Goal: Task Accomplishment & Management: Complete application form

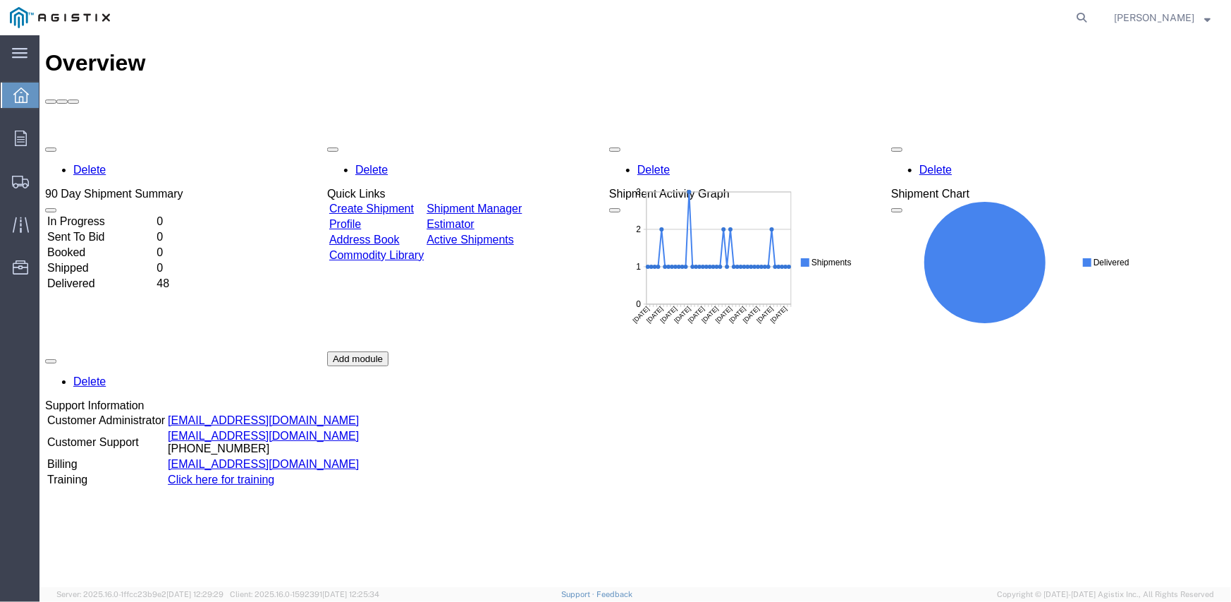
click at [882, 25] on agx-global-search at bounding box center [867, 17] width 451 height 35
click at [1092, 17] on icon at bounding box center [1082, 18] width 20 height 20
click at [828, 23] on input "search" at bounding box center [857, 18] width 429 height 34
type input "56441275"
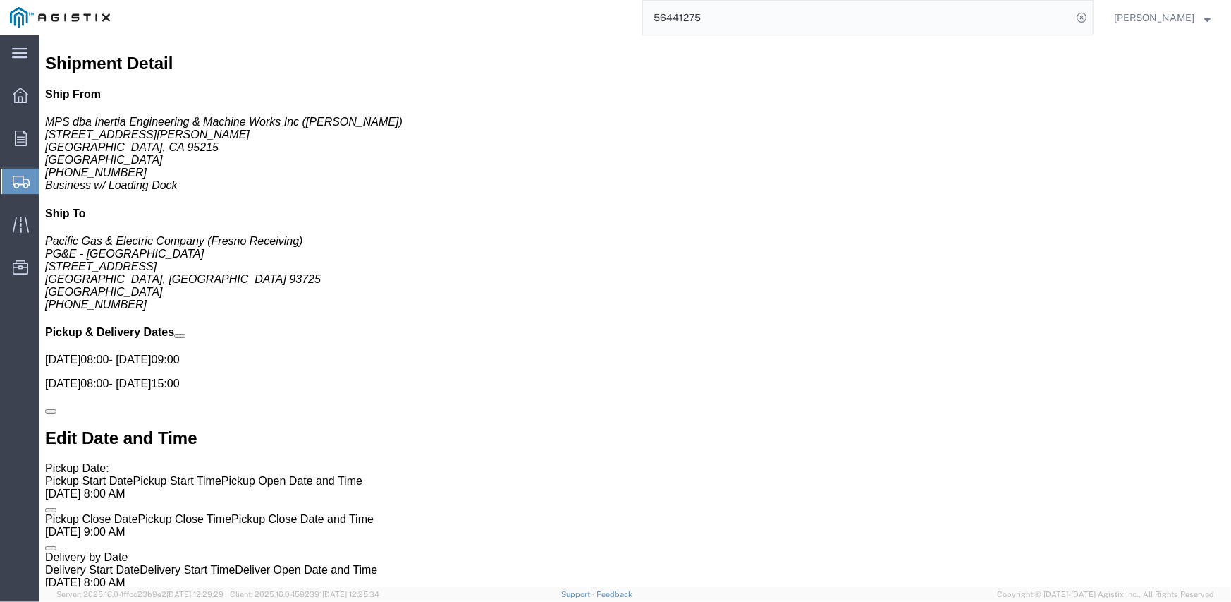
scroll to position [776, 0]
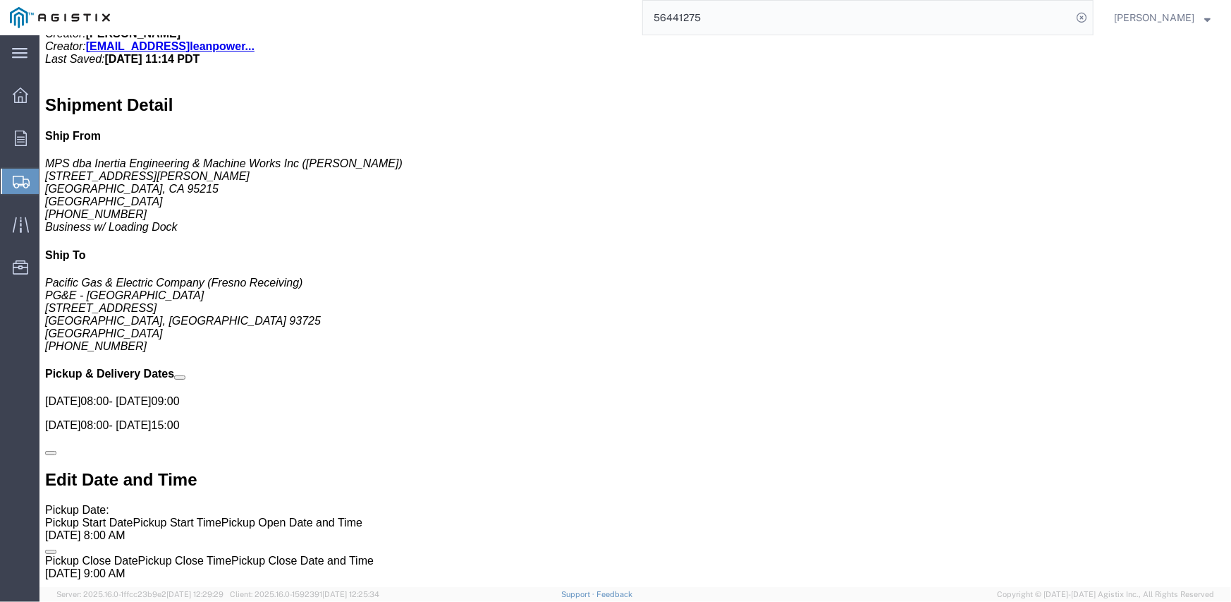
click span "button"
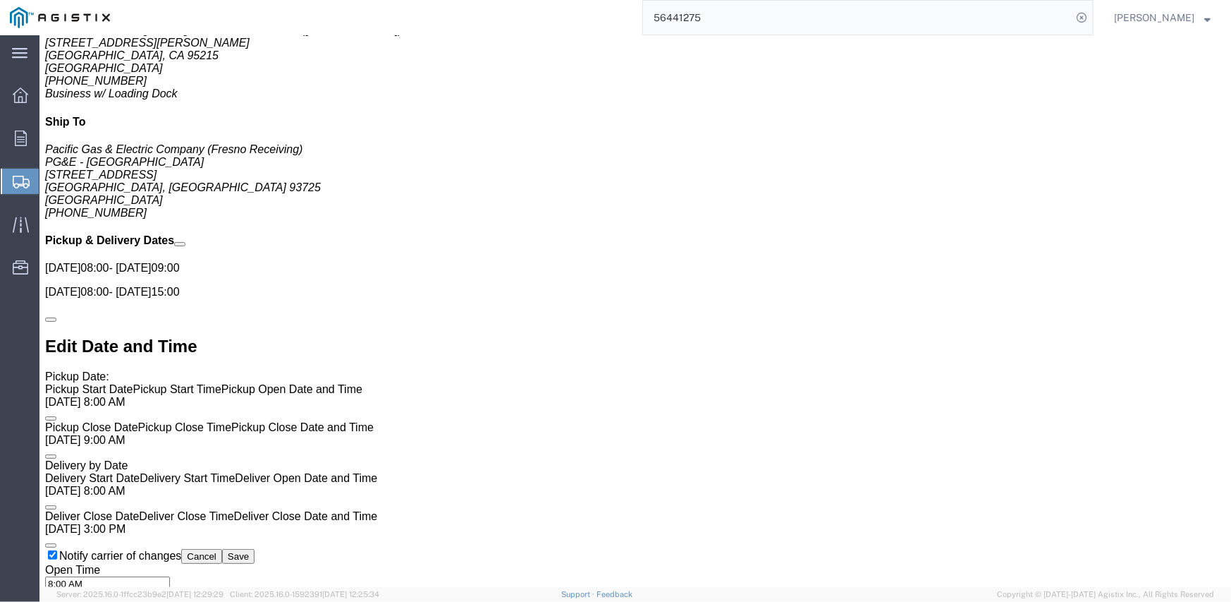
scroll to position [917, 0]
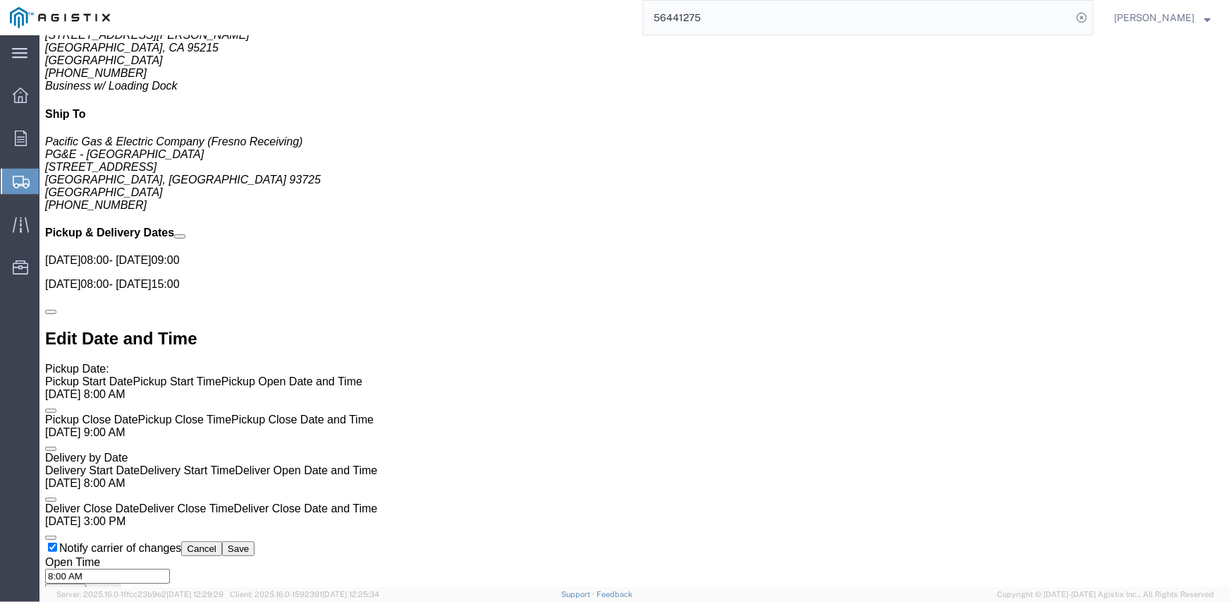
click span "button"
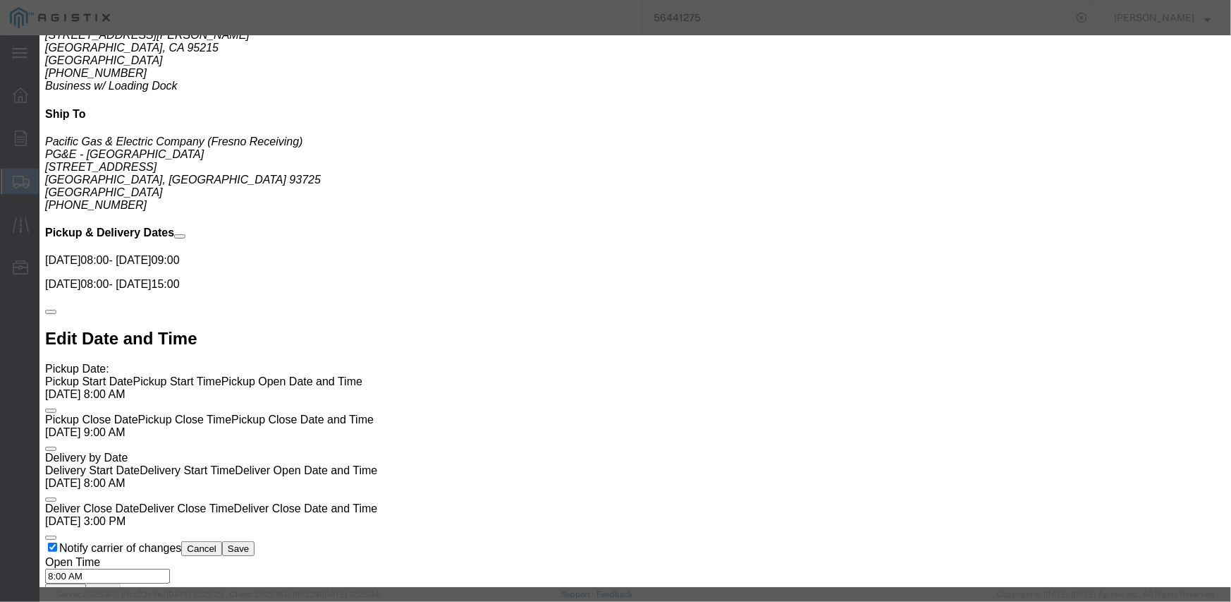
click button "Cancel"
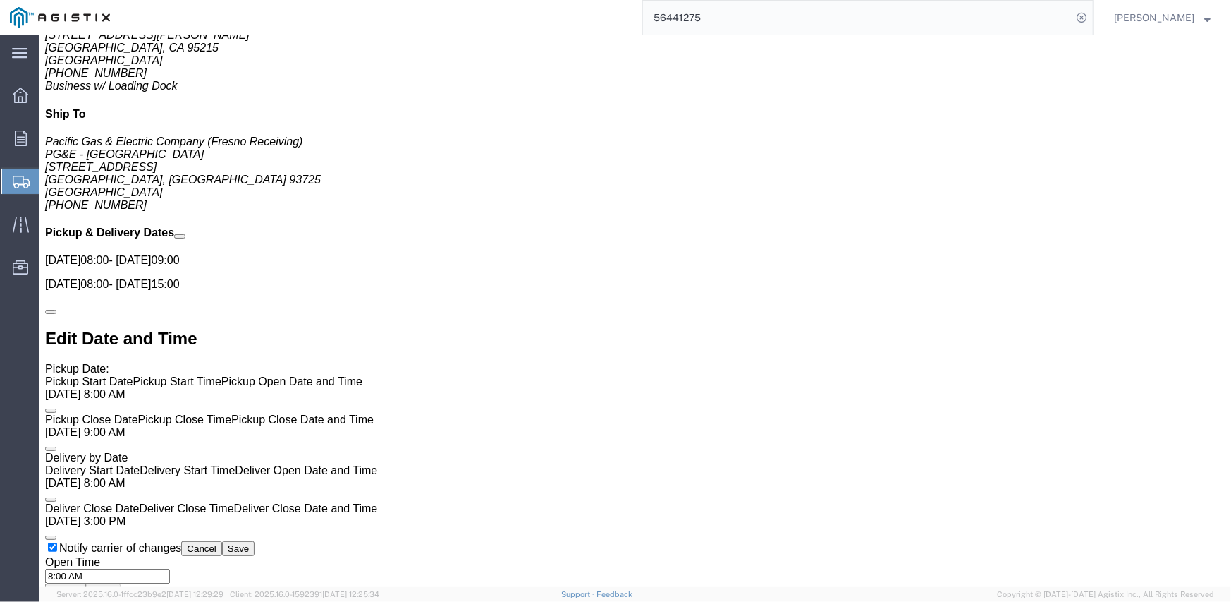
click img
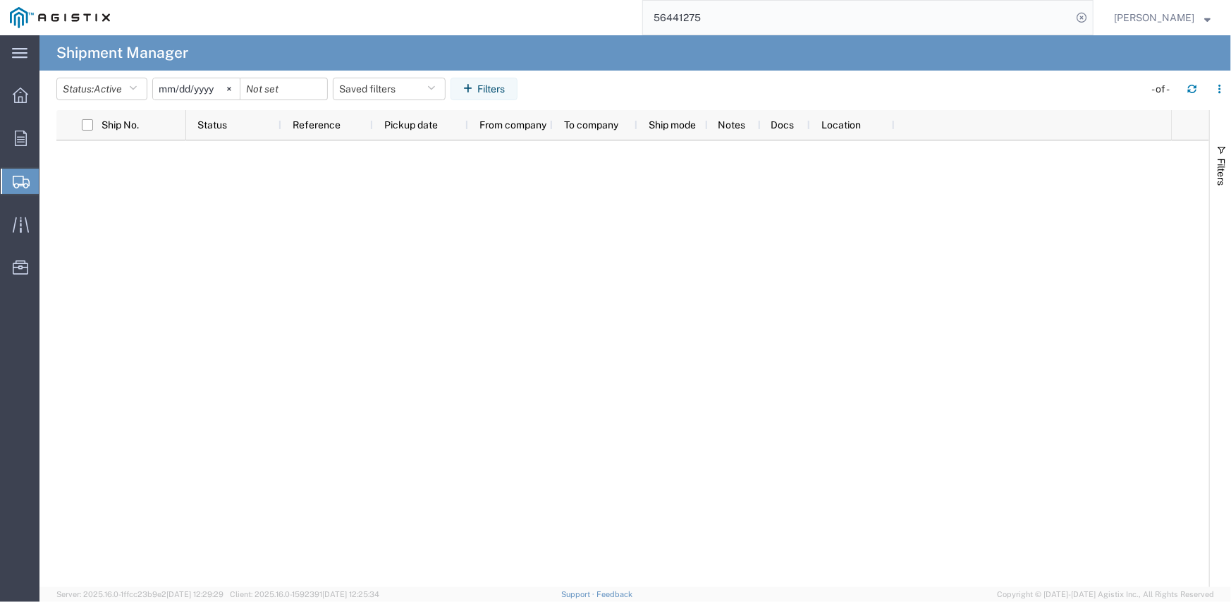
click at [876, 9] on input "56441275" at bounding box center [857, 18] width 429 height 34
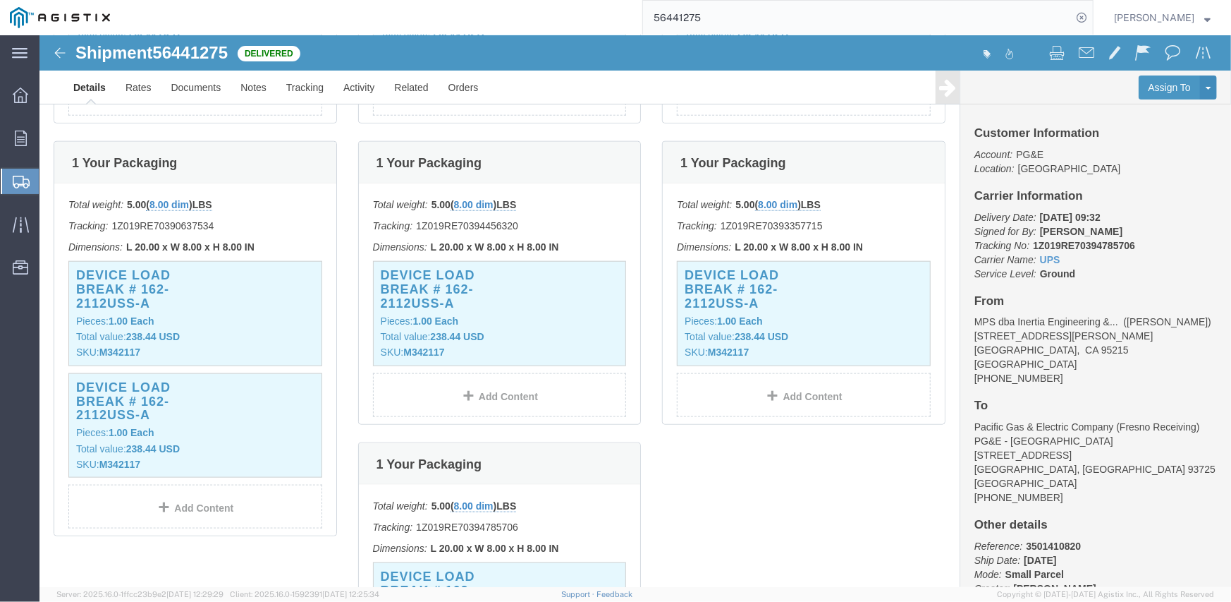
scroll to position [917, 0]
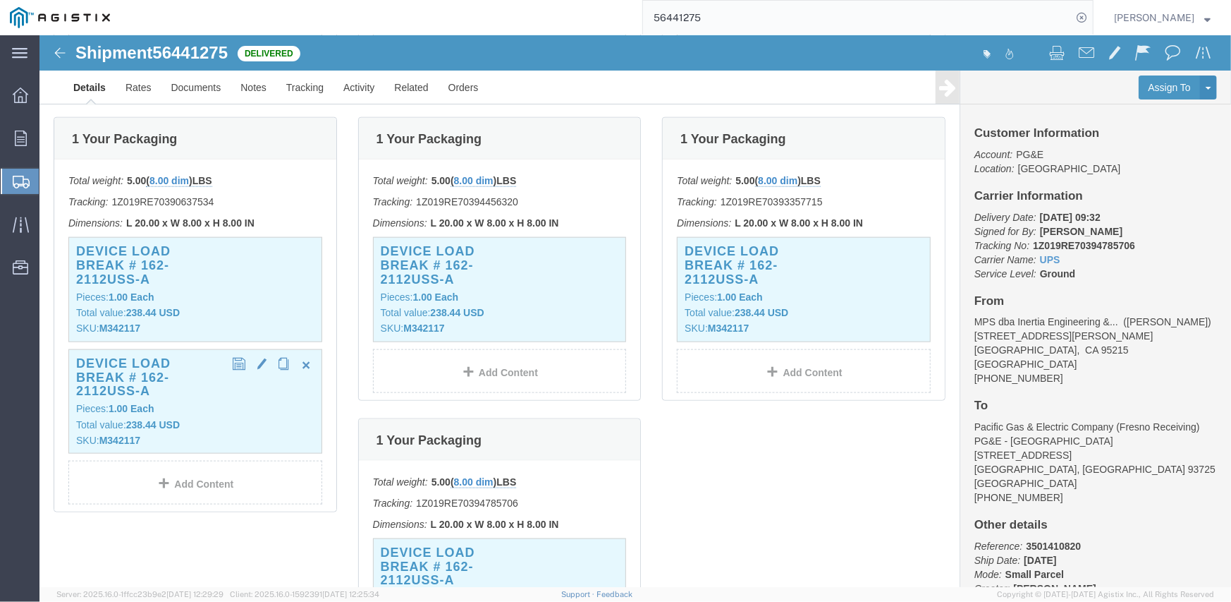
click p "Pieces: 1.00 Each"
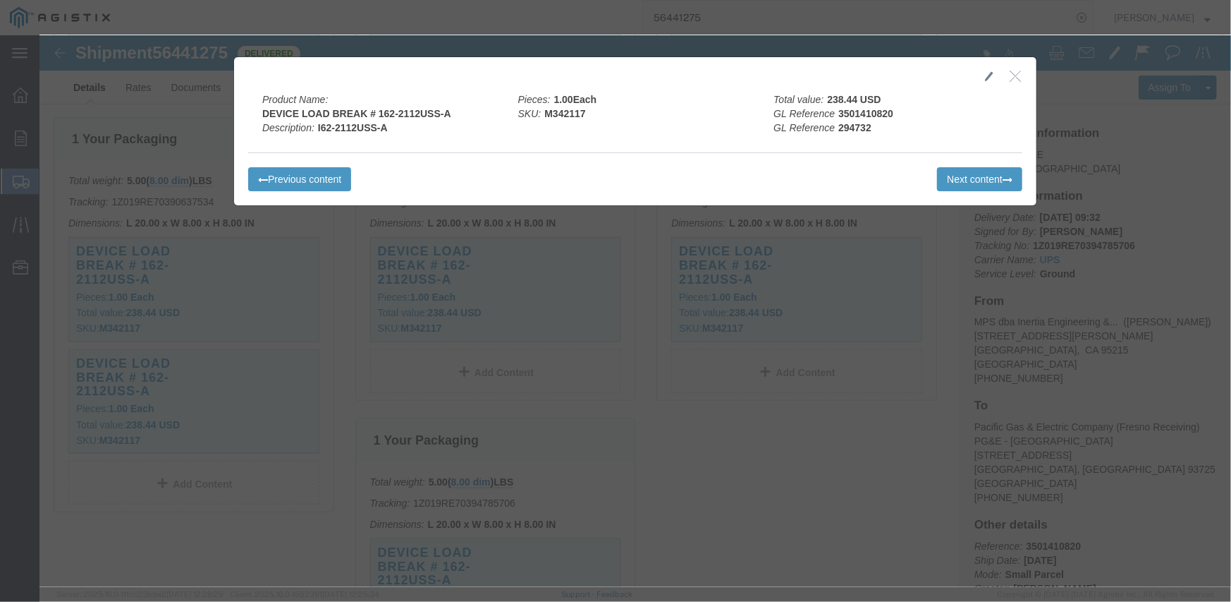
click icon "button"
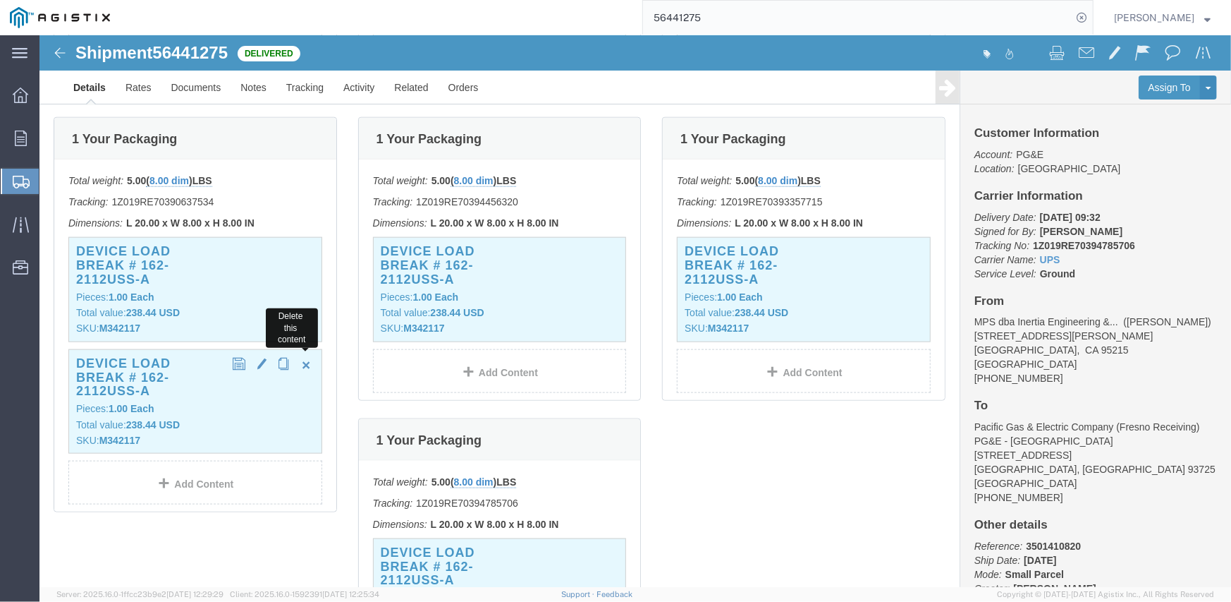
click span "button"
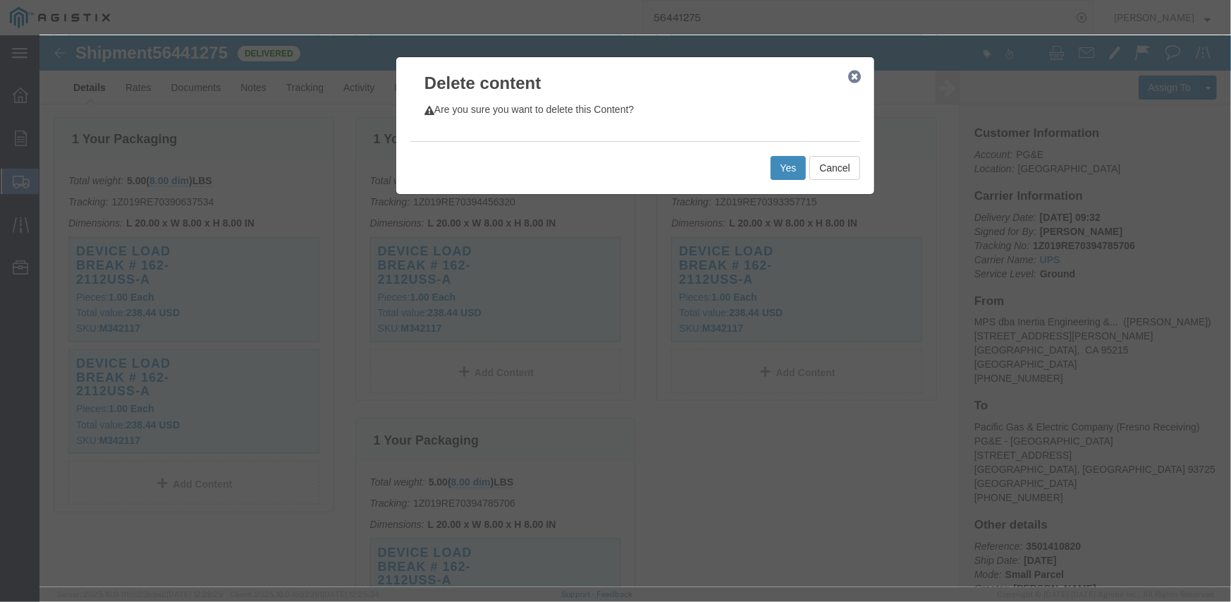
click button "Yes"
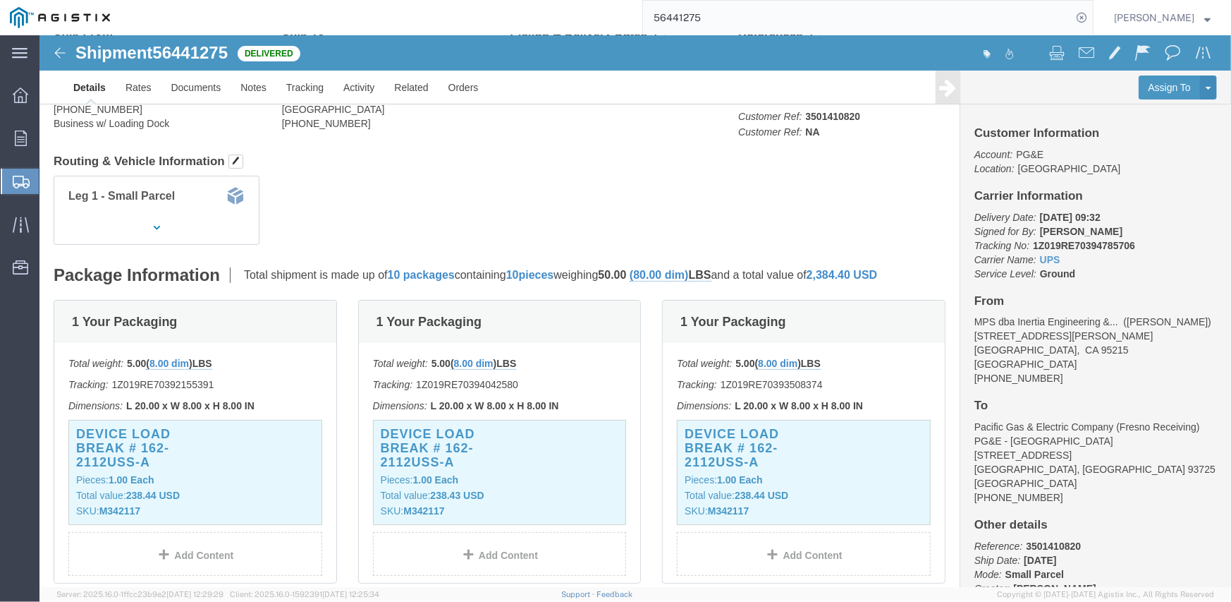
scroll to position [0, 0]
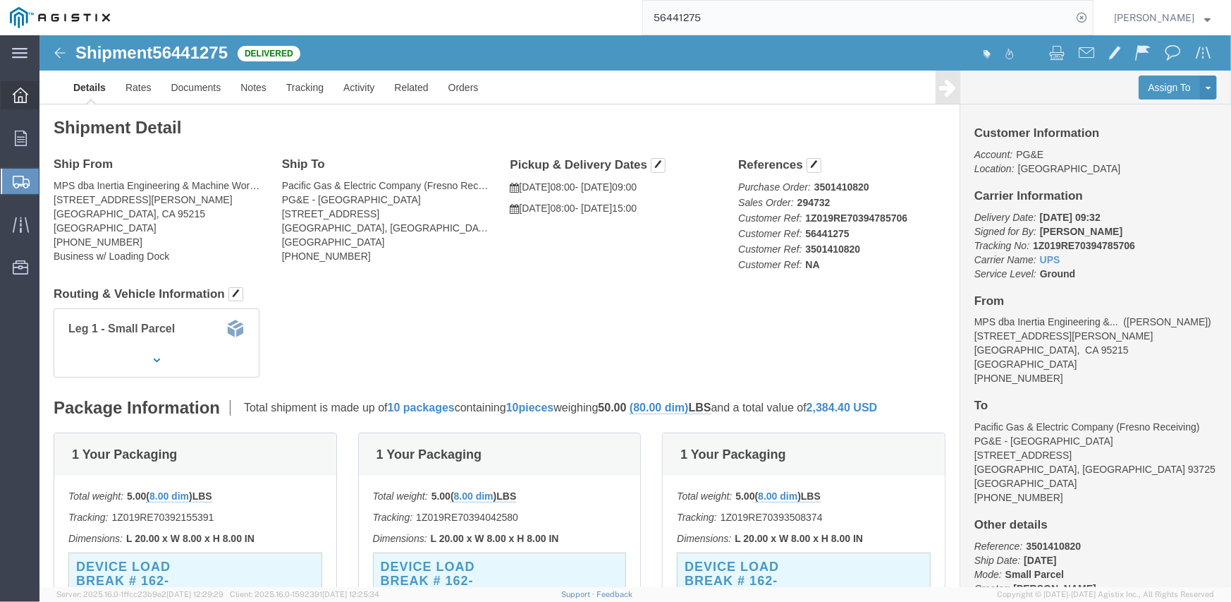
click at [12, 98] on div at bounding box center [20, 95] width 39 height 28
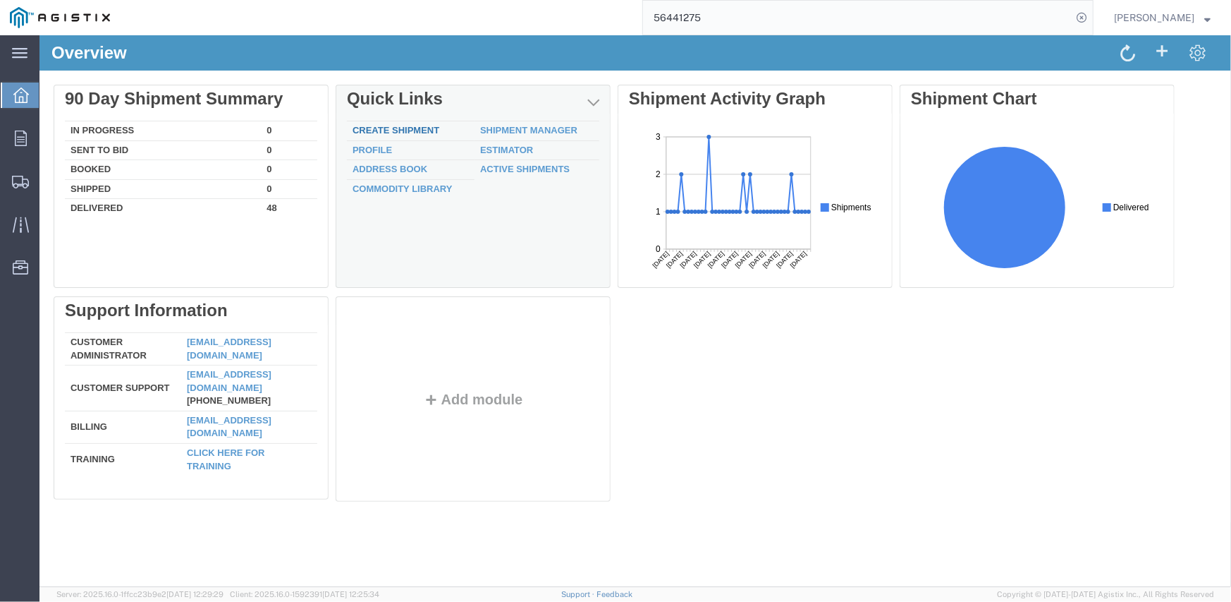
click at [418, 133] on link "Create Shipment" at bounding box center [395, 129] width 87 height 11
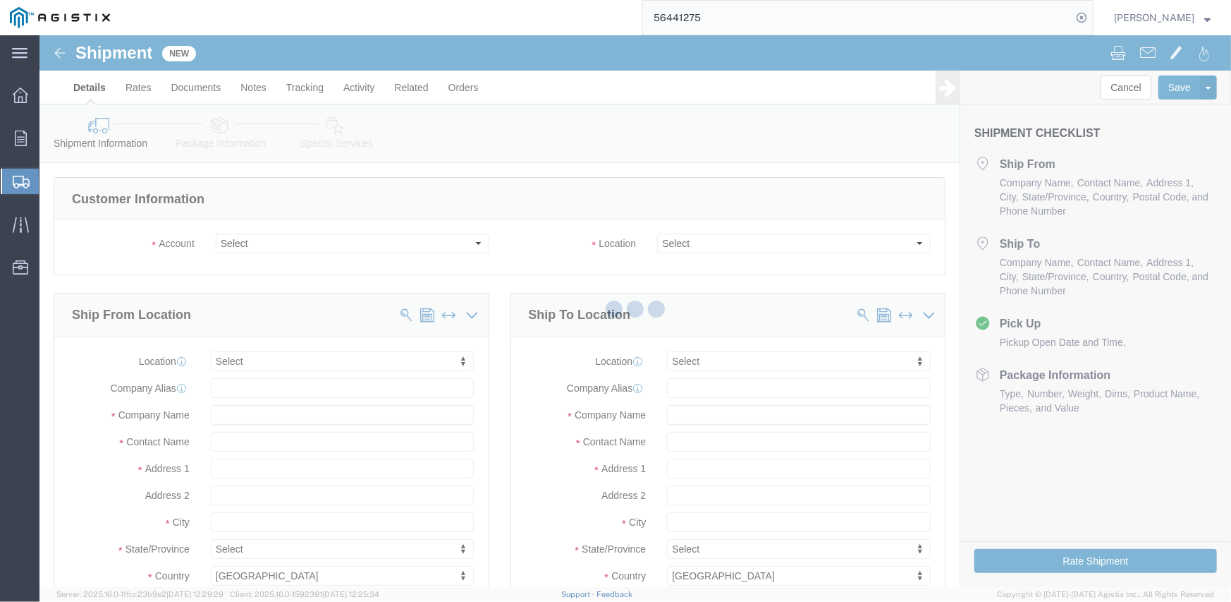
select select
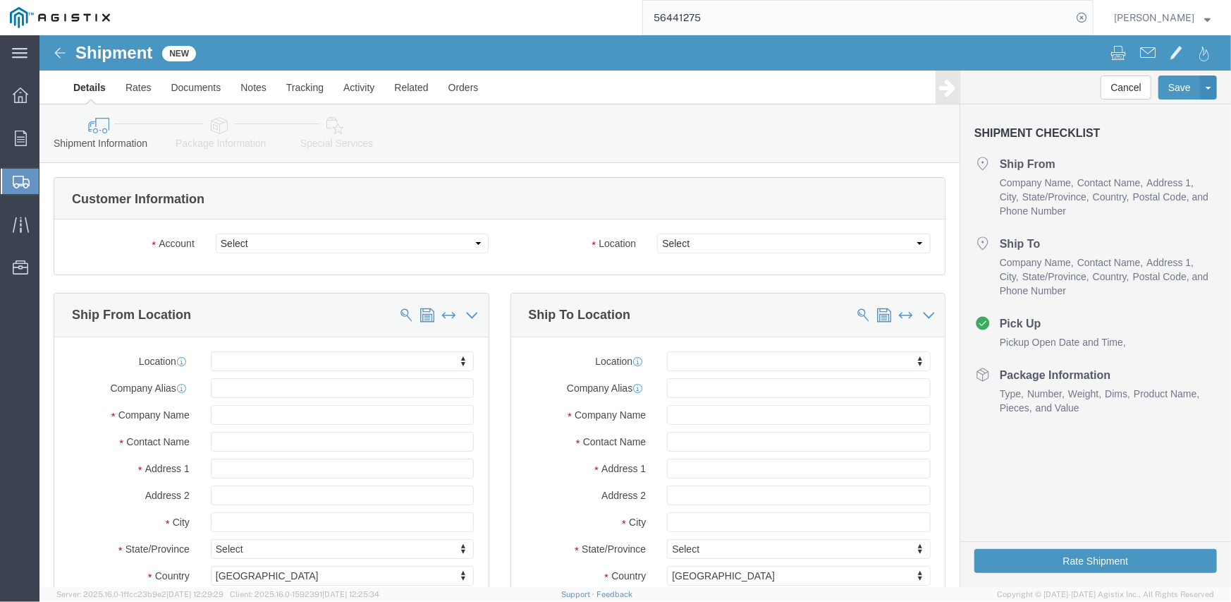
click select "Select Inertia Engineering & Machine Works Inc PG&E"
select select "9596"
click select "Select Inertia Engineering & Machine Works Inc PG&E"
select select "PURCHORD"
select select
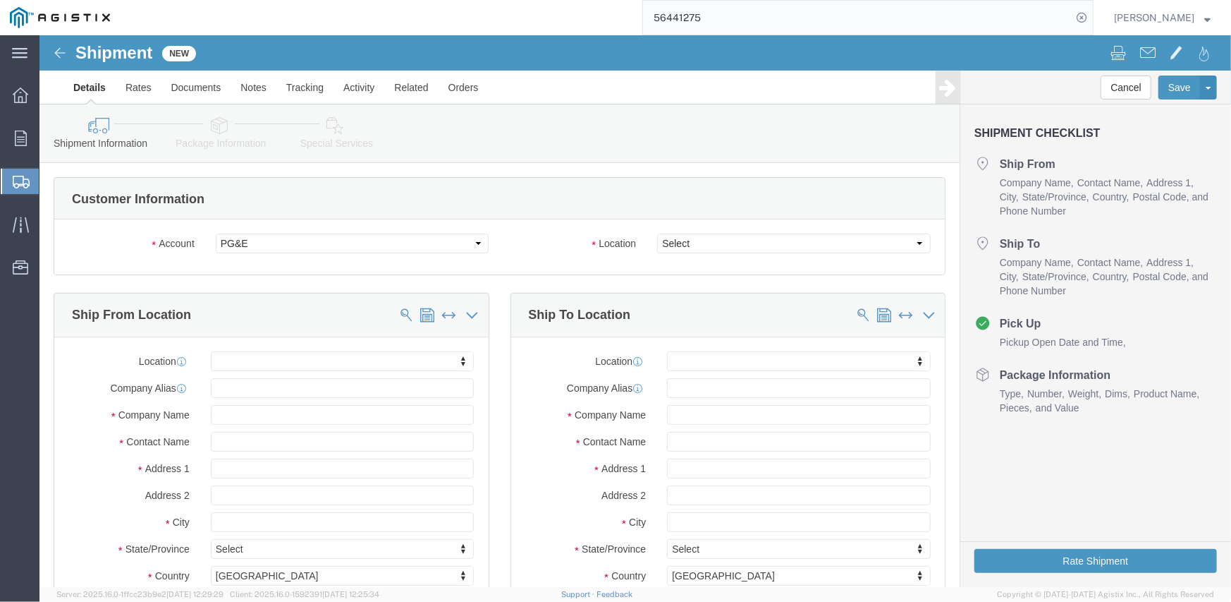
select select
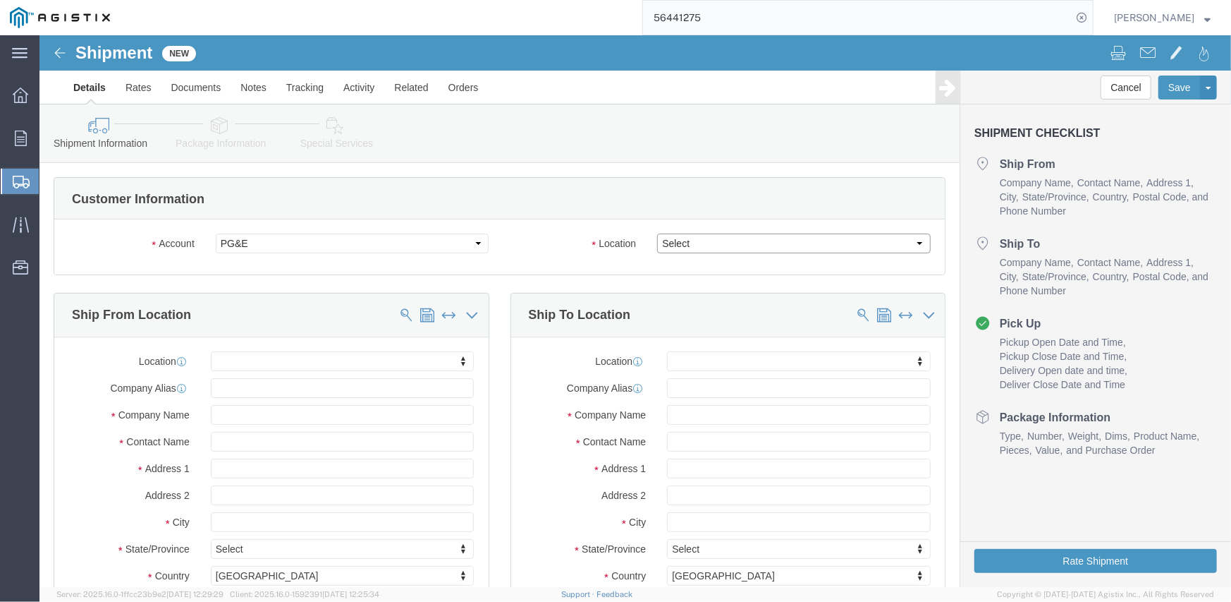
click select "Select All Others [GEOGRAPHIC_DATA] [GEOGRAPHIC_DATA] [GEOGRAPHIC_DATA] [GEOGRA…"
select select "19745"
click select "Select All Others [GEOGRAPHIC_DATA] [GEOGRAPHIC_DATA] [GEOGRAPHIC_DATA] [GEOGRA…"
click span
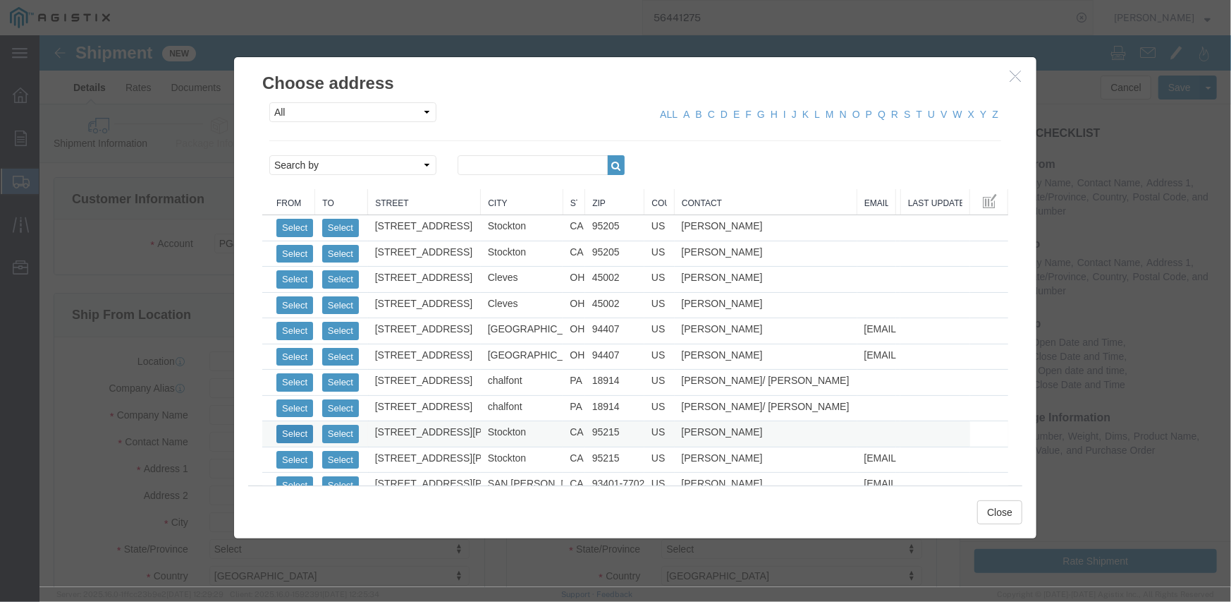
click button "Select"
select select
type input "MPS dba Inertia Engineering & Machine Works Inc"
type input "[PERSON_NAME]"
type input "[STREET_ADDRESS][PERSON_NAME]"
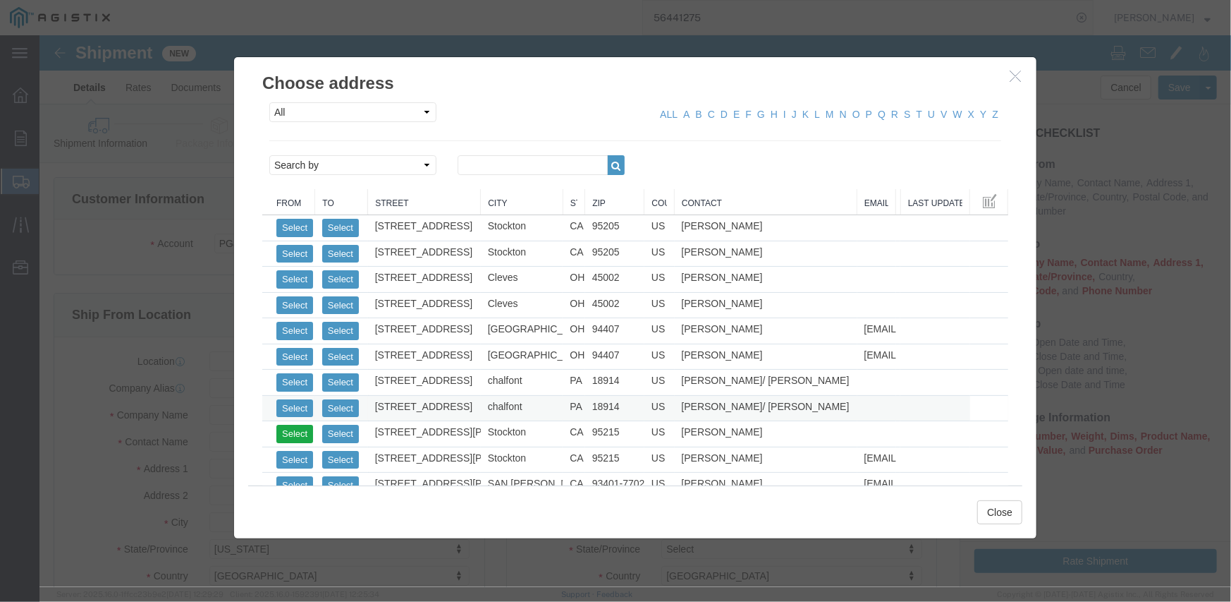
type input "Stockton"
select select "CA"
type input "95215"
type input "[PHONE_NUMBER]"
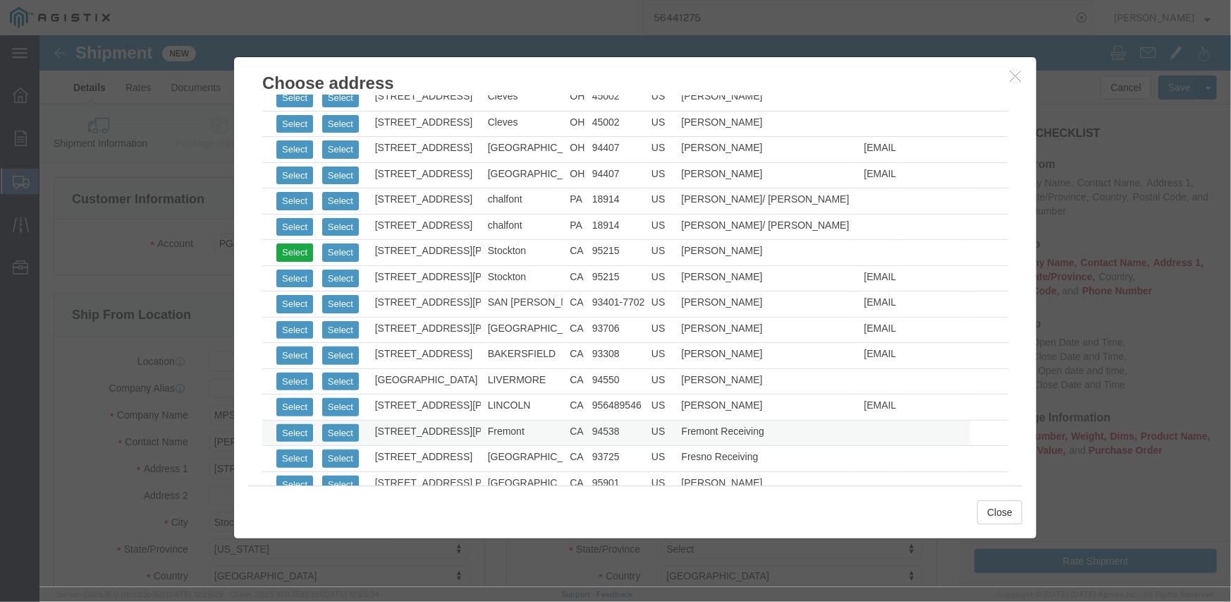
scroll to position [212, 0]
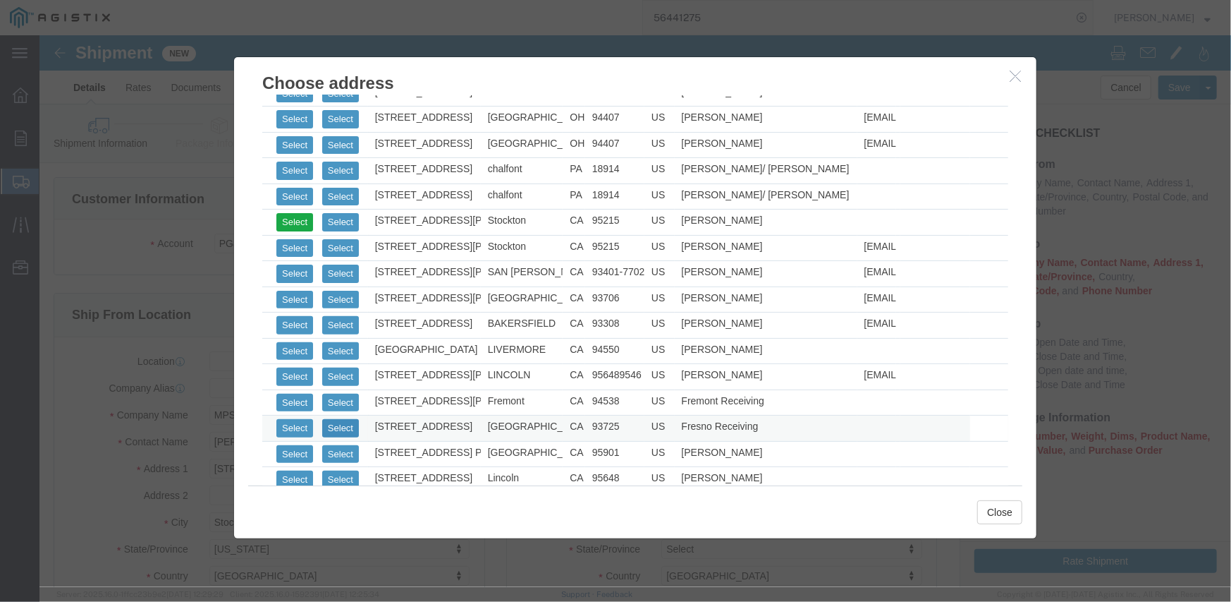
click button "Select"
select select
type input "PG&E - [GEOGRAPHIC_DATA]"
type input "Pacific Gas & Electric Company"
type input "Fresno Receiving"
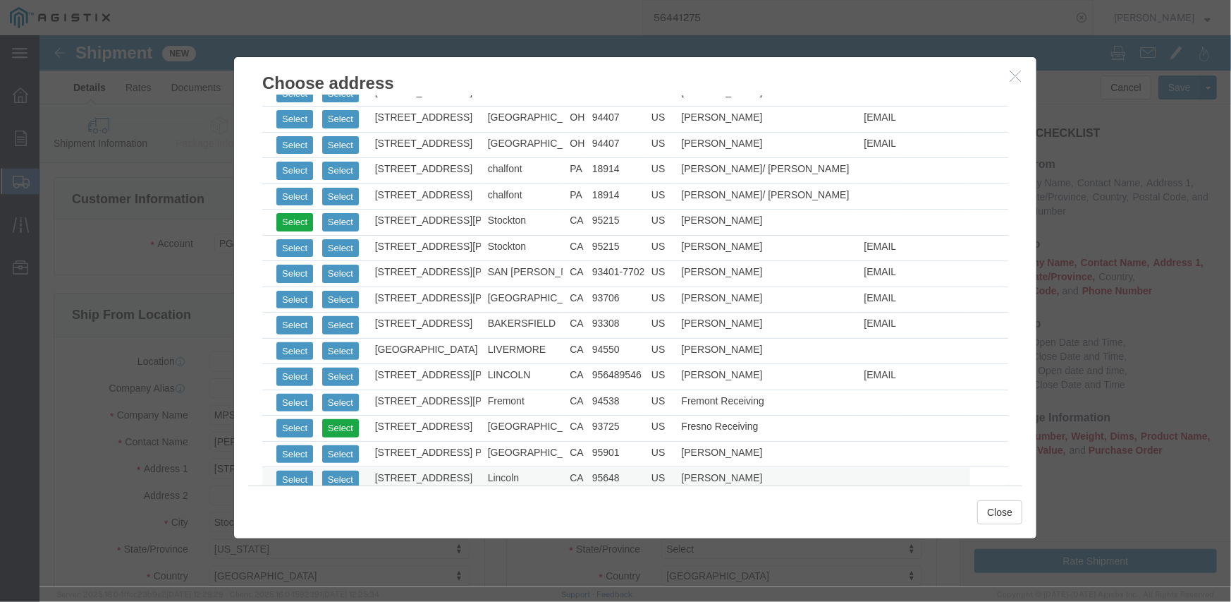
type input "[STREET_ADDRESS]"
type input "[GEOGRAPHIC_DATA]"
type input "93725"
type input "[PHONE_NUMBER]"
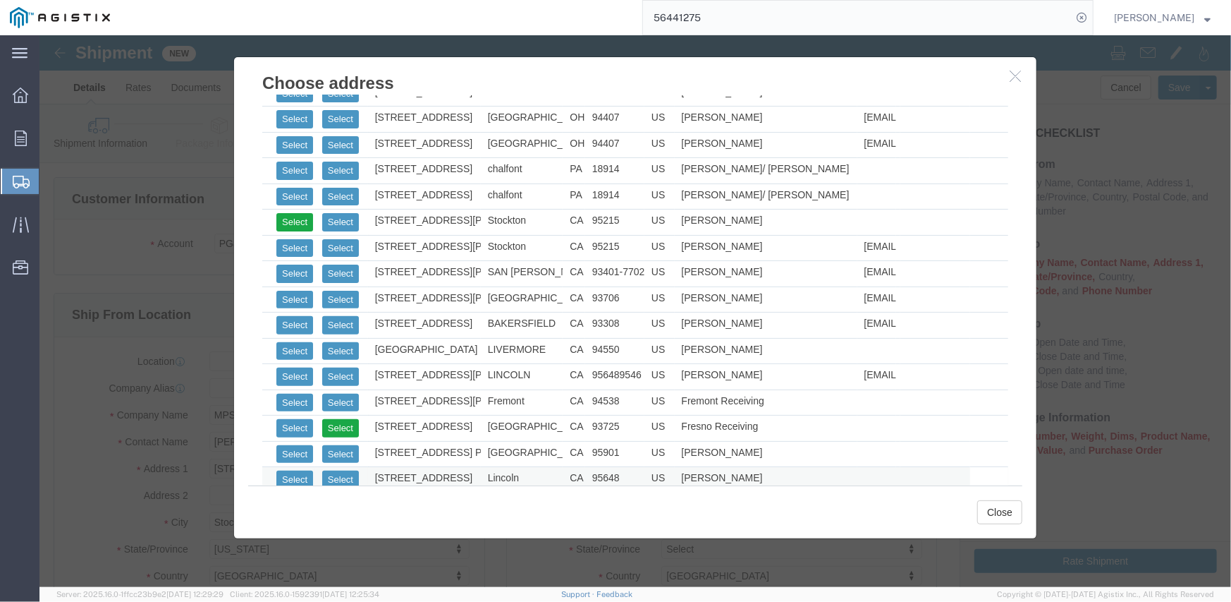
select select "CA"
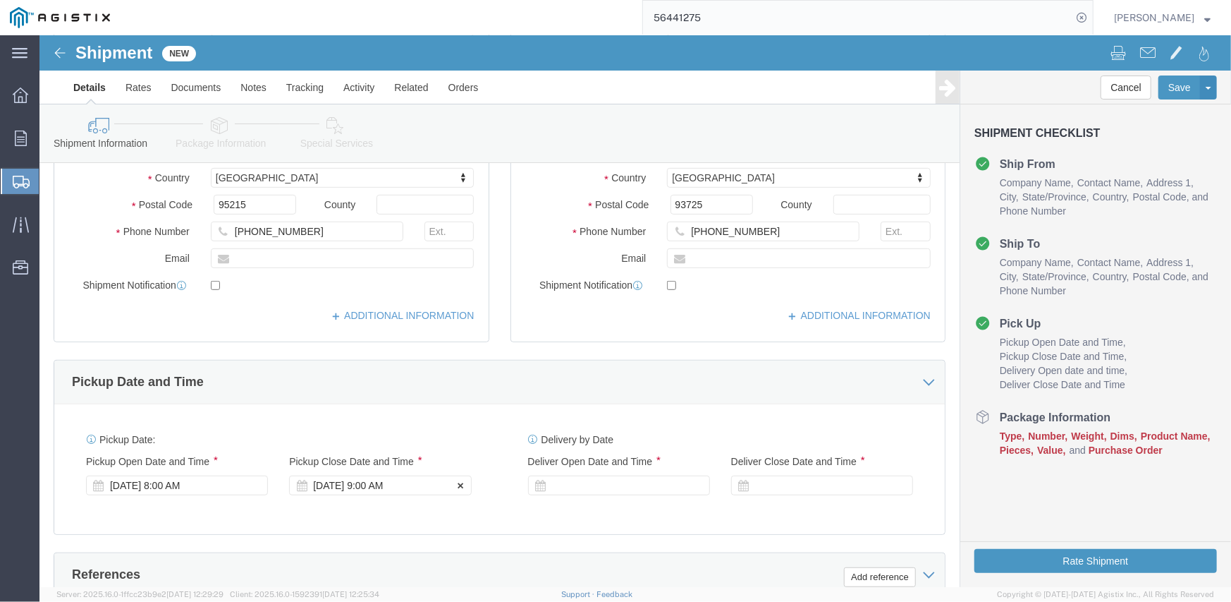
scroll to position [423, 0]
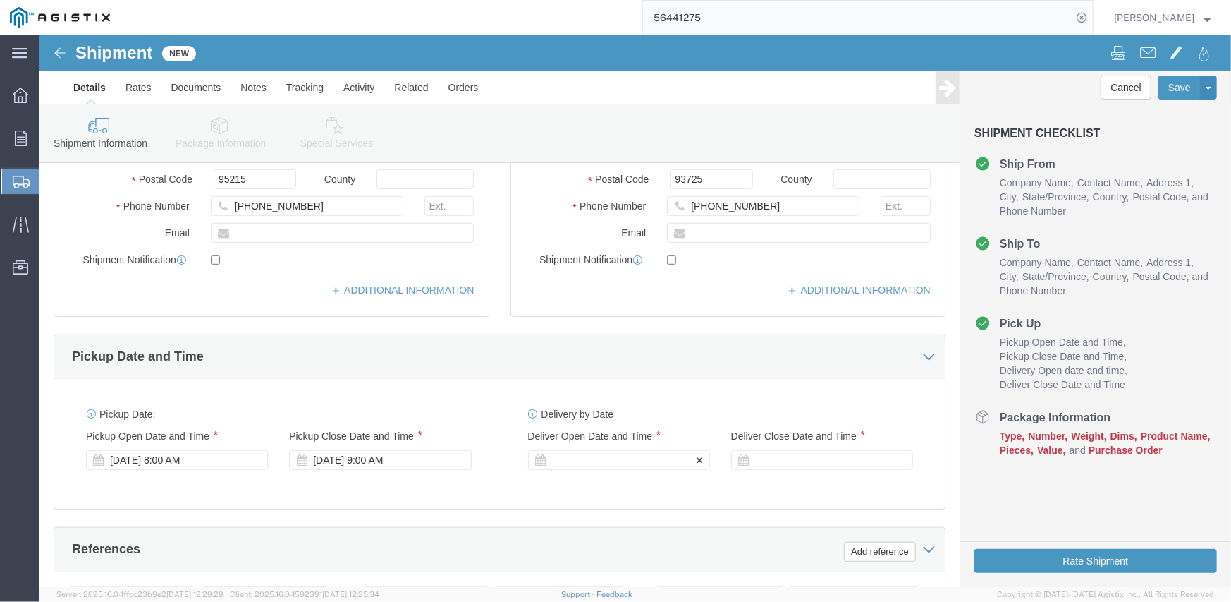
click div
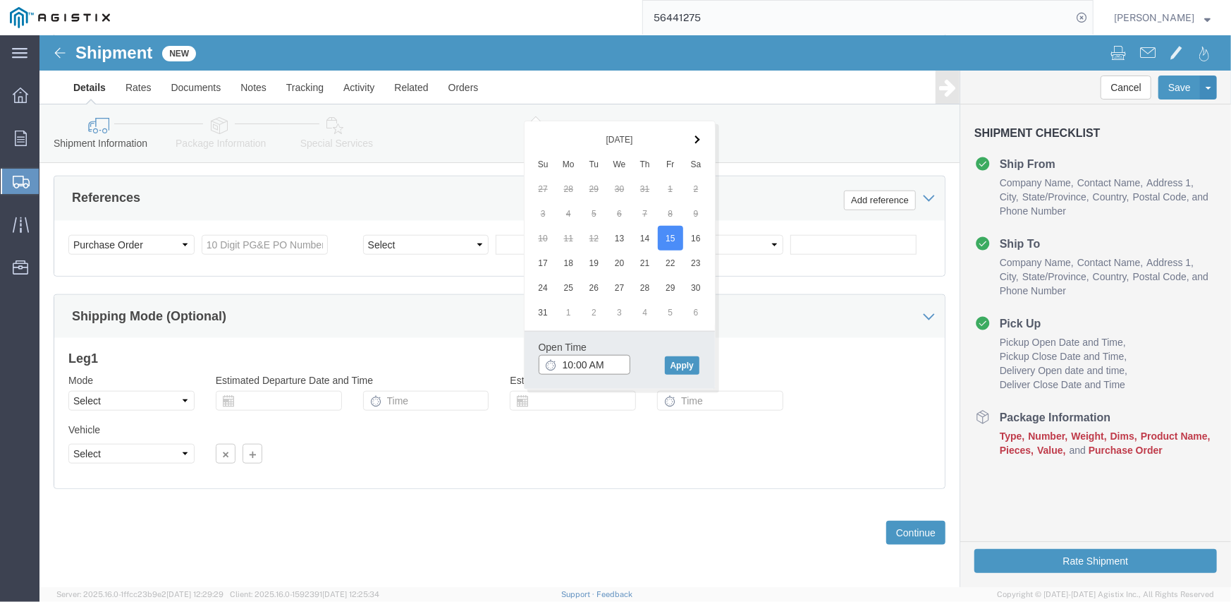
click input "10:00 AM"
type input "8:00 AM"
click button "Apply"
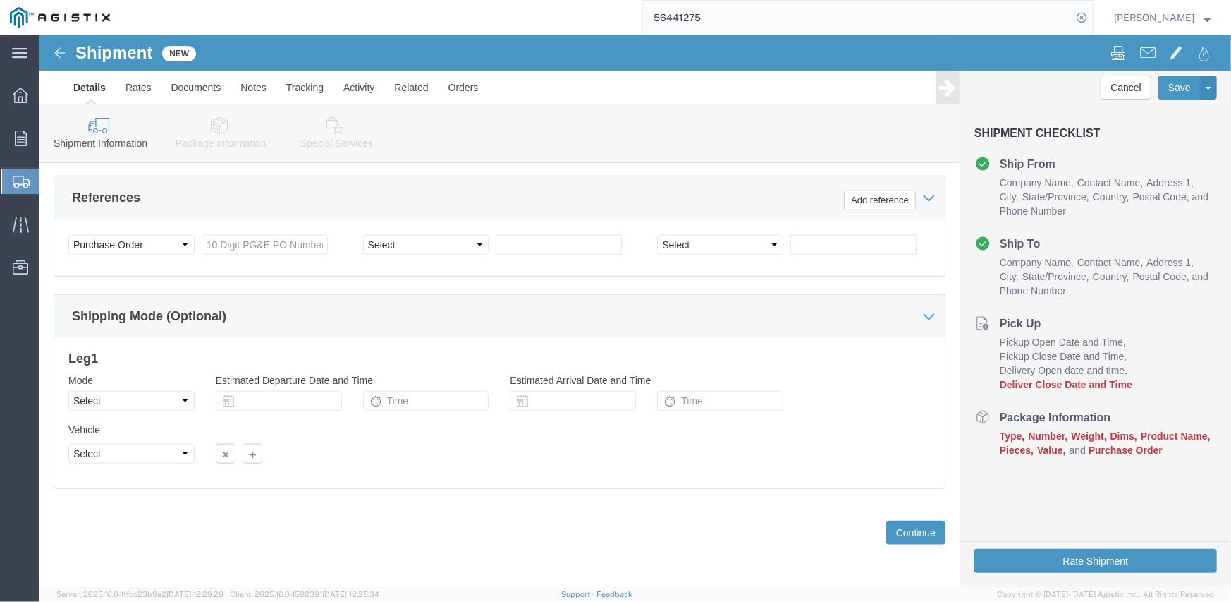
scroll to position [633, 0]
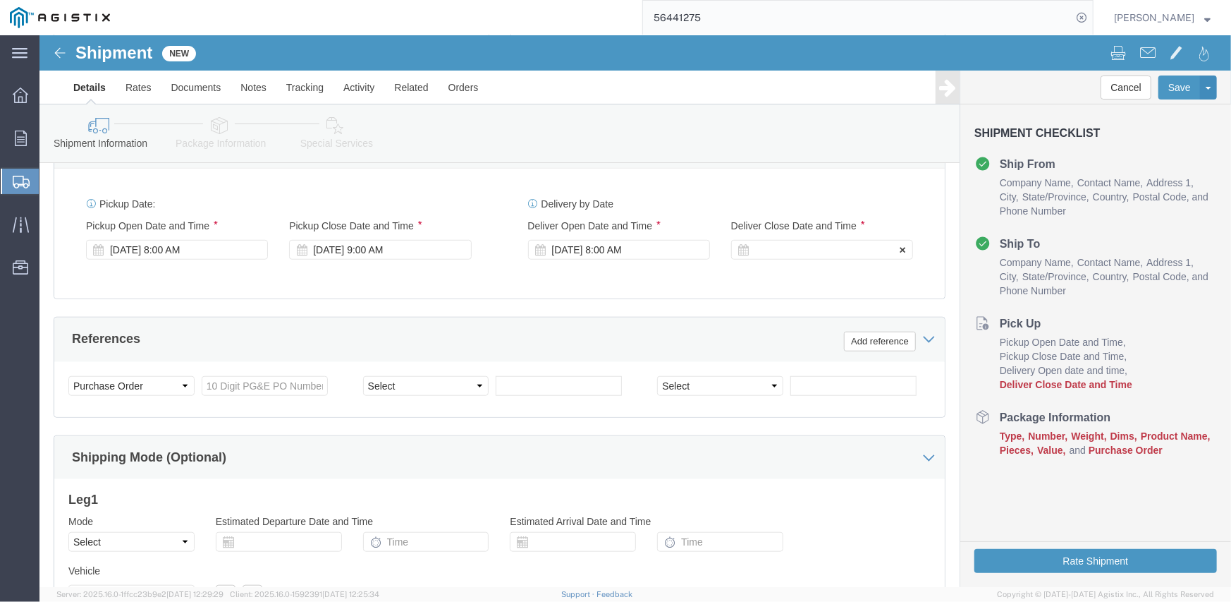
click div
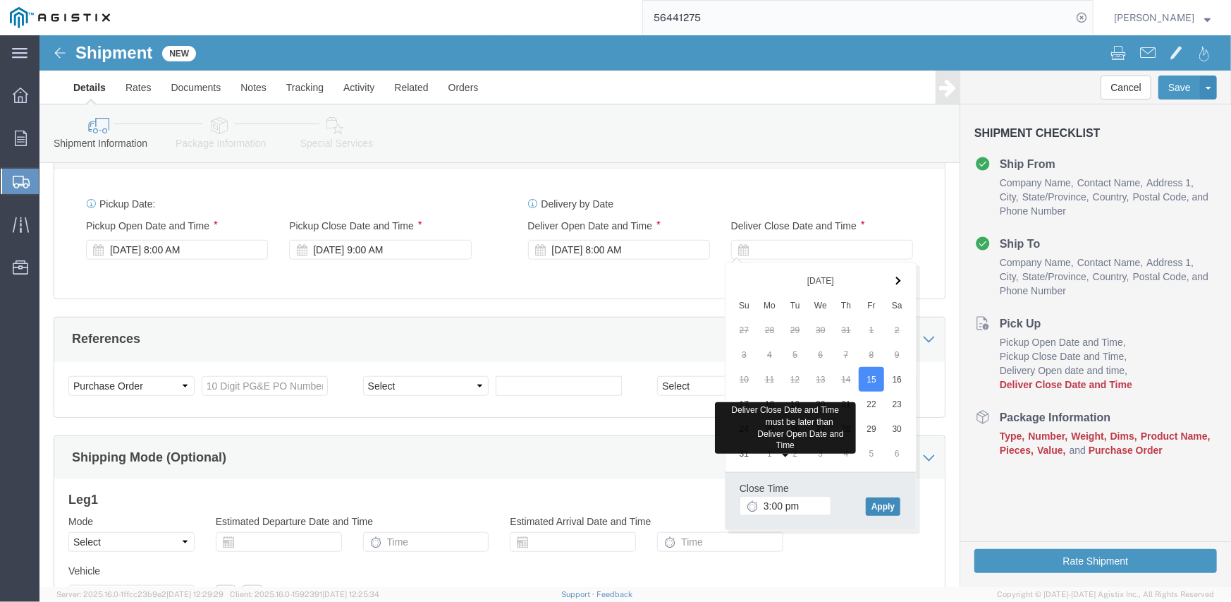
type input "3:00 PM"
click button "Apply"
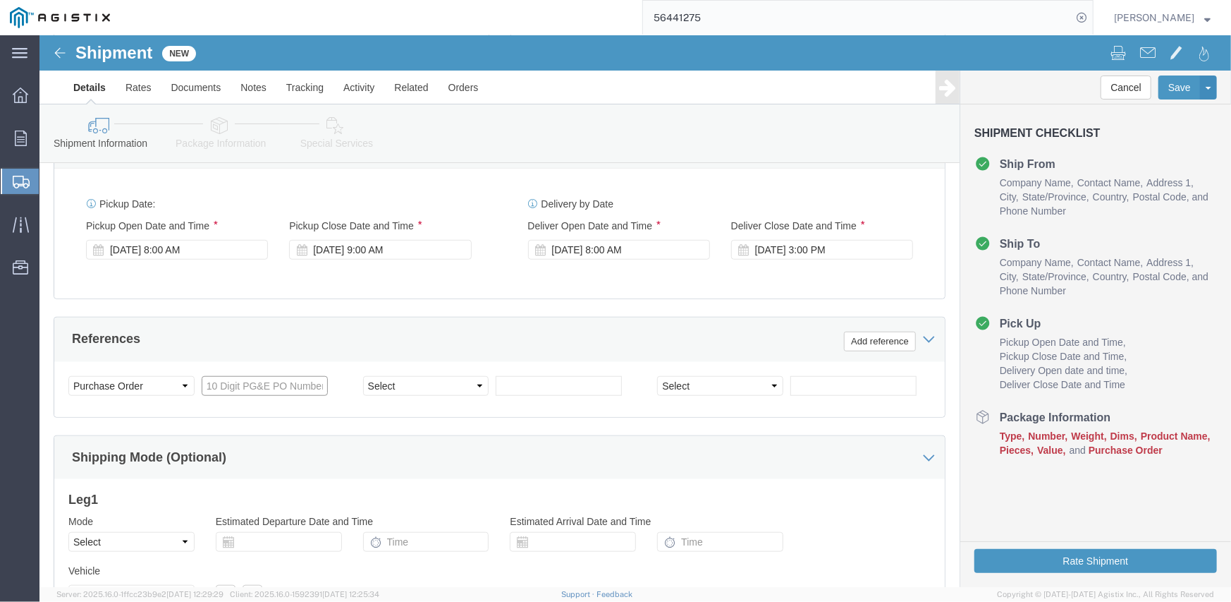
click input "text"
type input "3501410820"
select select "SALEORDR"
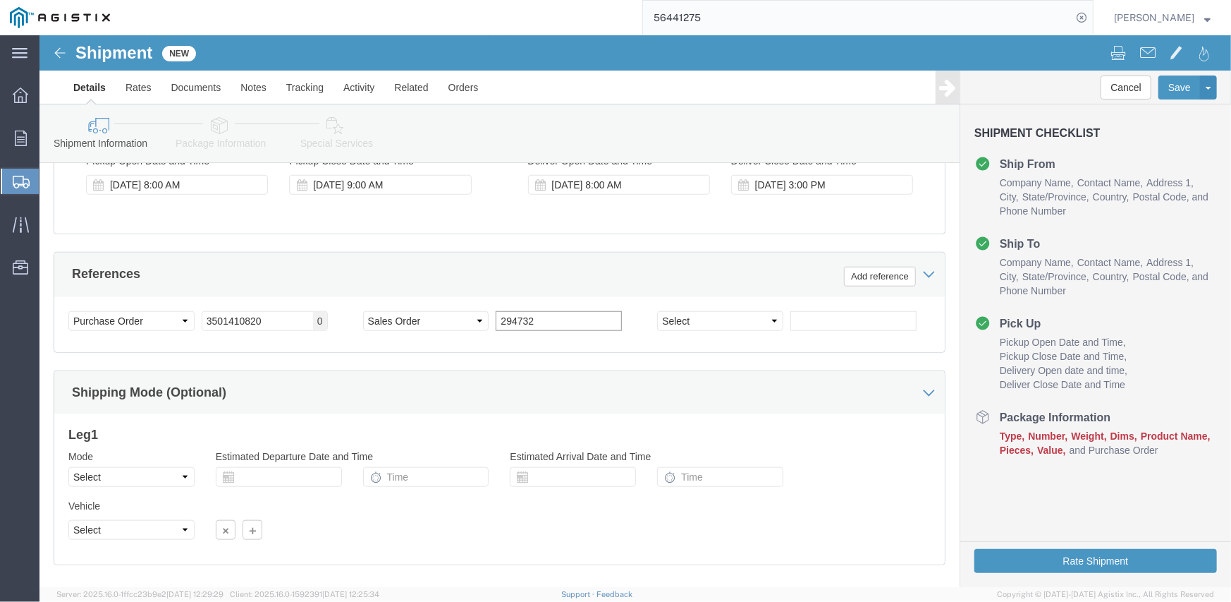
scroll to position [774, 0]
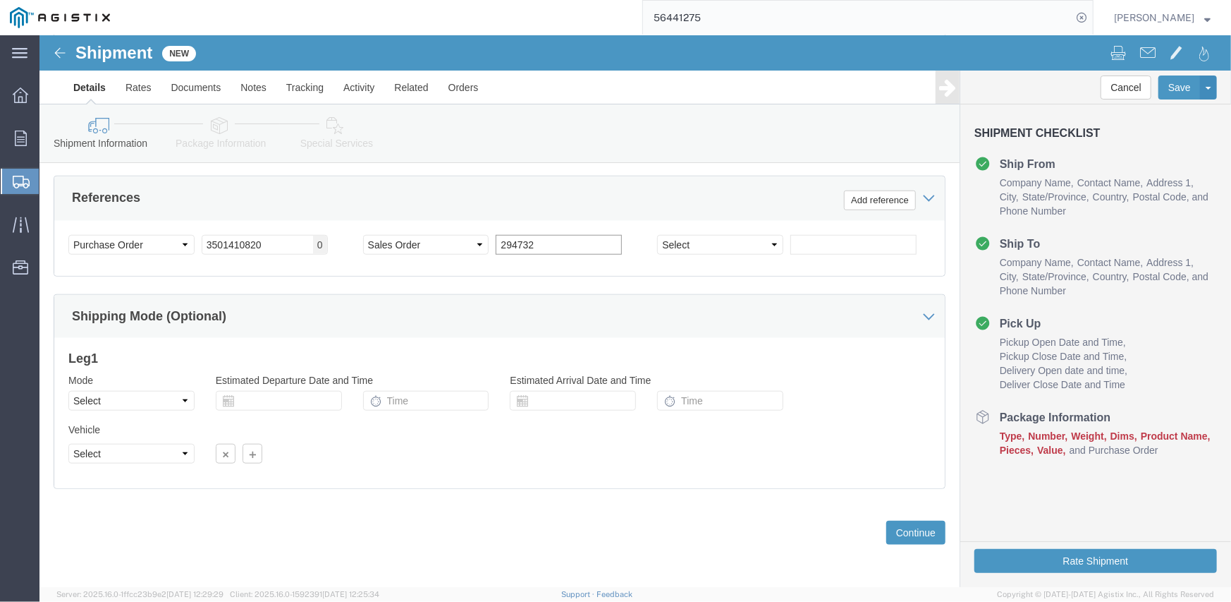
type input "294732"
click select "Select Air Less than Truckload Multi-Leg Ocean Freight Rail Small Parcel Truckl…"
select select "SMAL"
click select "Select Air Less than Truckload Multi-Leg Ocean Freight Rail Small Parcel Truckl…"
click button "Continue"
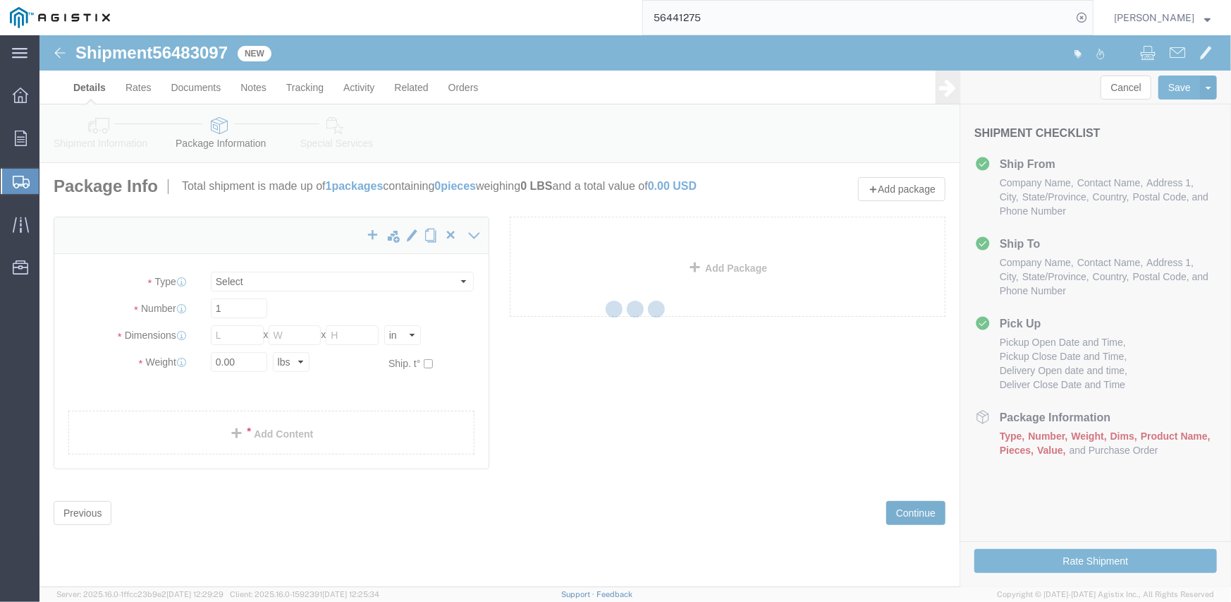
select select "YRPK"
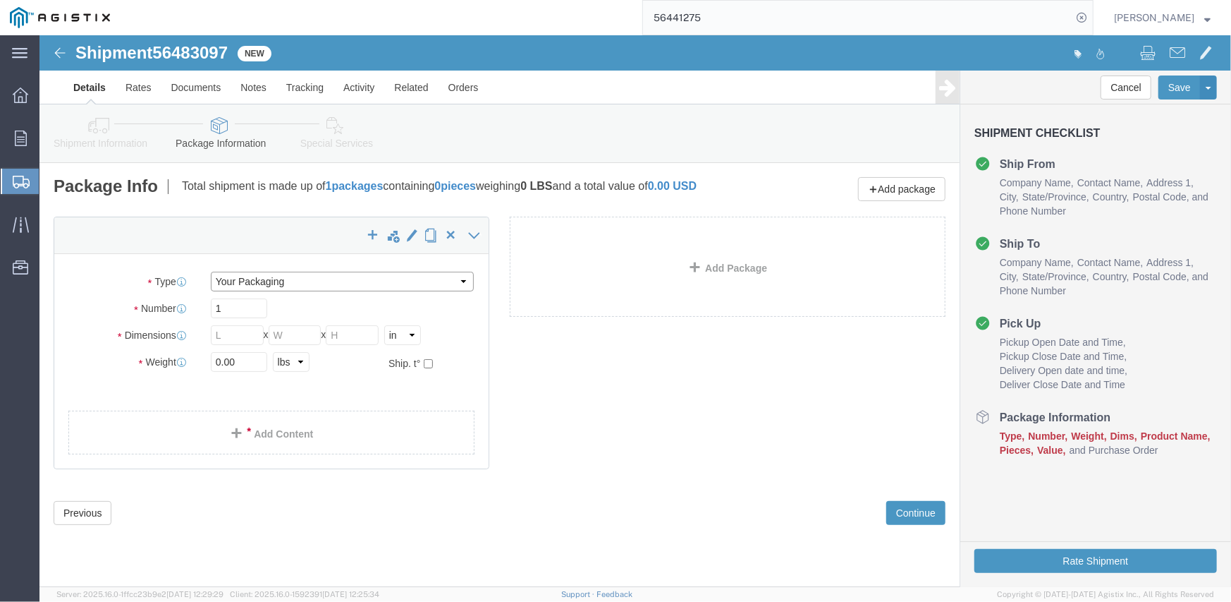
click select "Select Bulk Bundle(s) Cardboard Box(es) Carton(s) Crate(s) Drum(s) (Fiberboard)…"
click input "text"
type input "20"
type input "8"
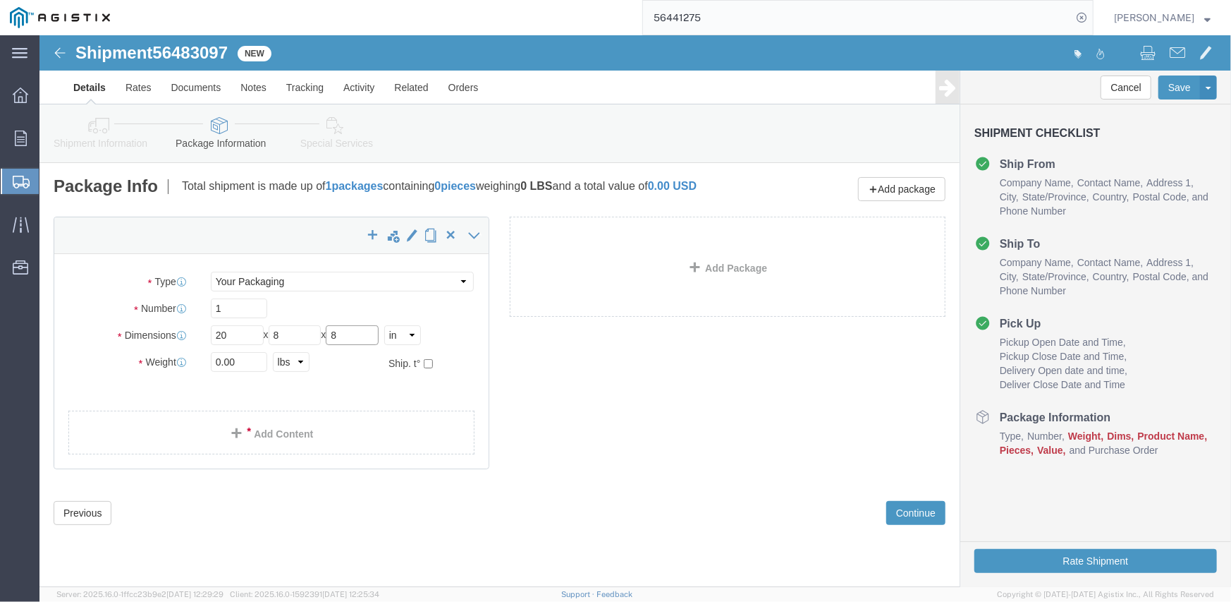
type input "8"
type input "5"
click link "Add Content"
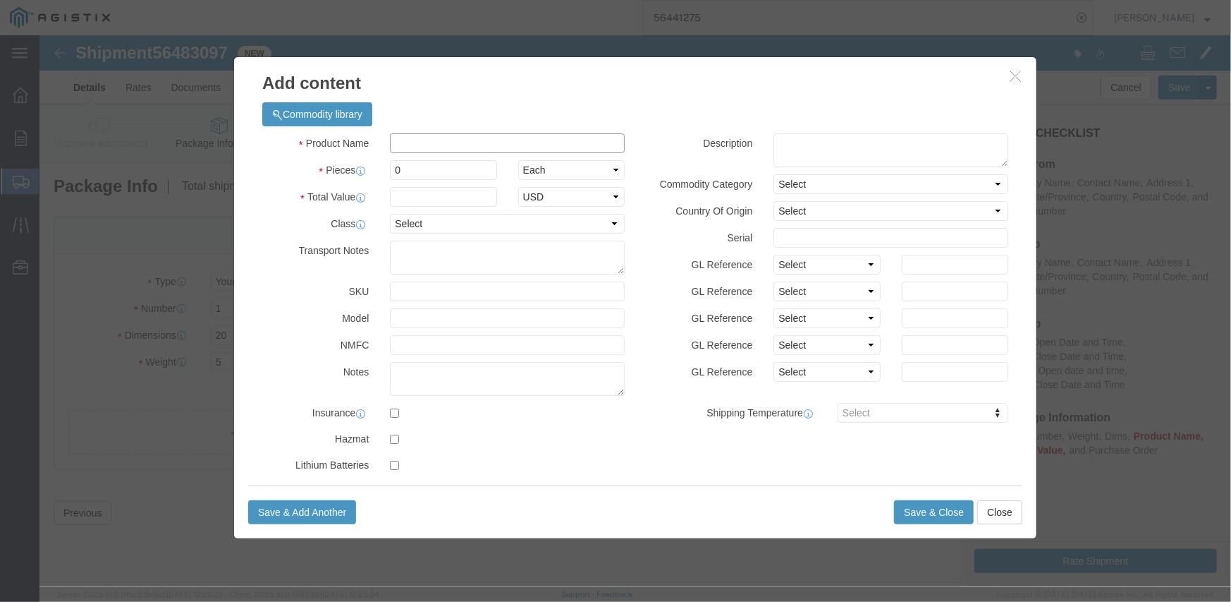
click input "text"
type input "m342117"
type input "1"
type input "2384.44"
select select "USD"
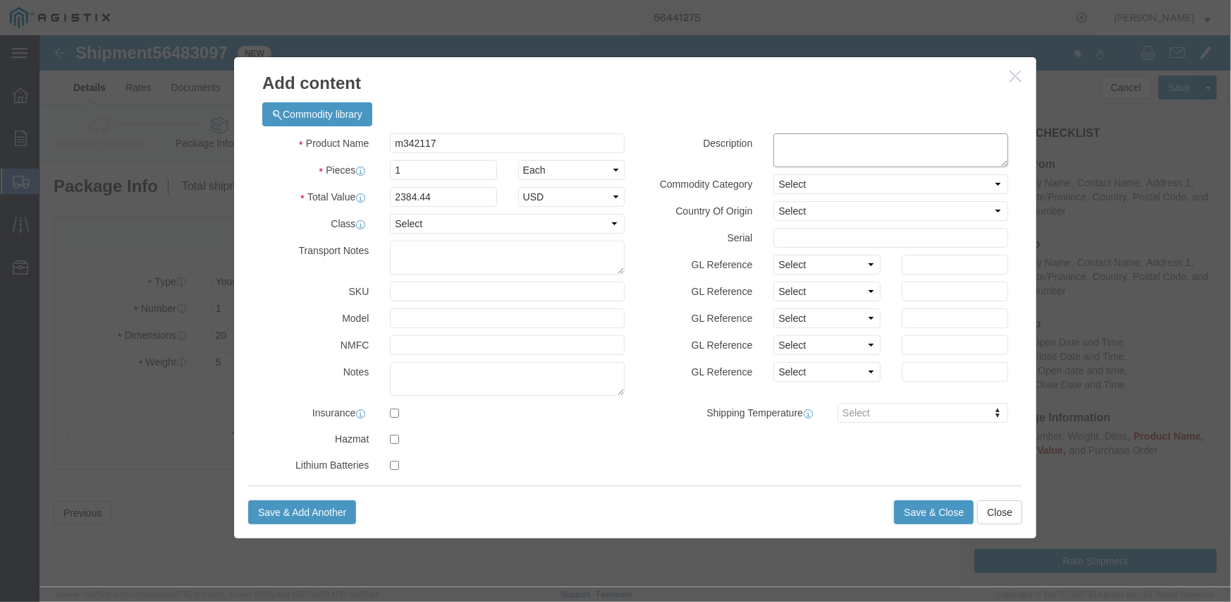
click textarea
click textarea "I62-2112USS-A REF: orginial shipment"
type textarea "I62-2112USS-A REF: orginial shipment 1Z019RE70390637534"
click select "Select Account Type Activity ID Airline Appointment Number ASN Batch Number Bil…"
select select "SALEORDR"
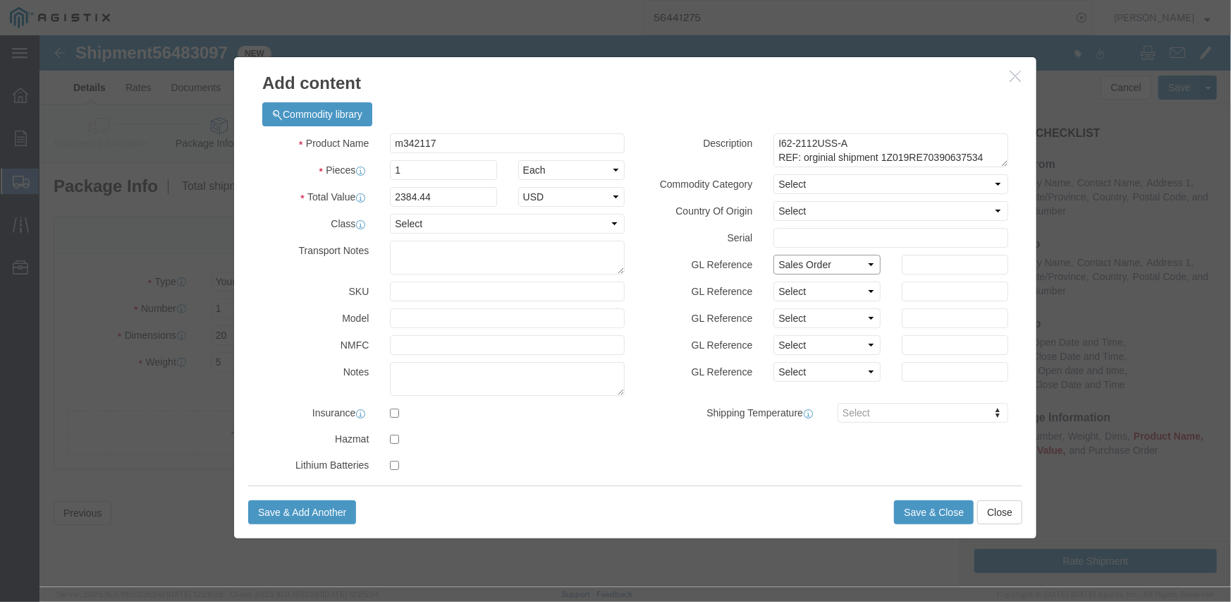
click select "Select Account Type Activity ID Airline Appointment Number ASN Batch Number Bil…"
type input "294732"
select select "PURCHORD"
type input "3501410820"
click button "Save & Close"
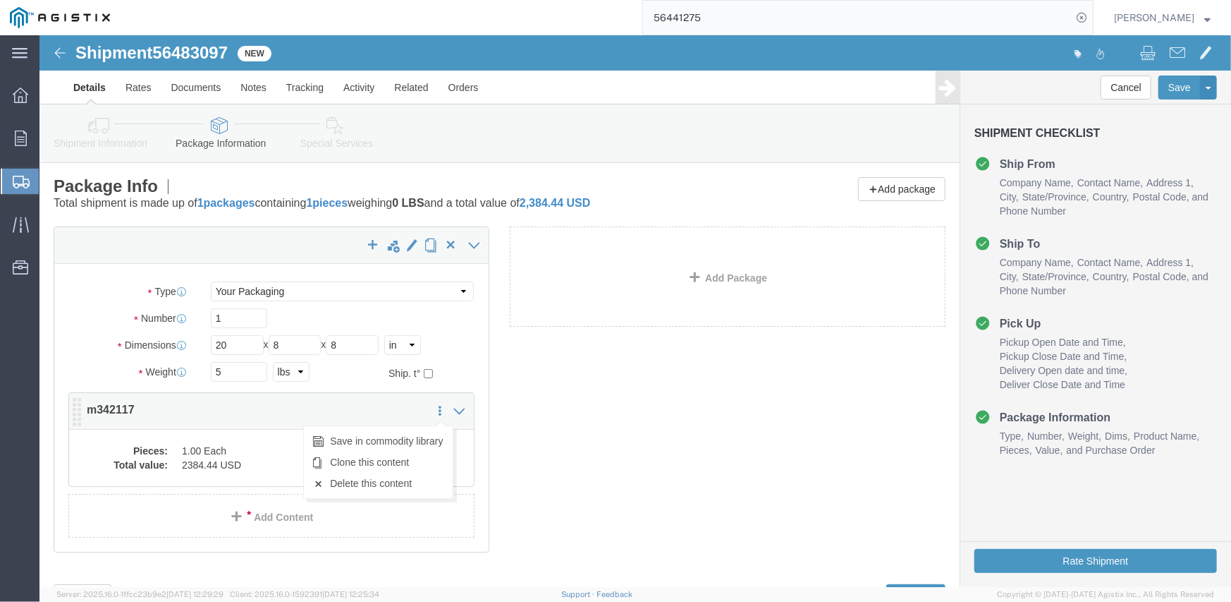
click icon
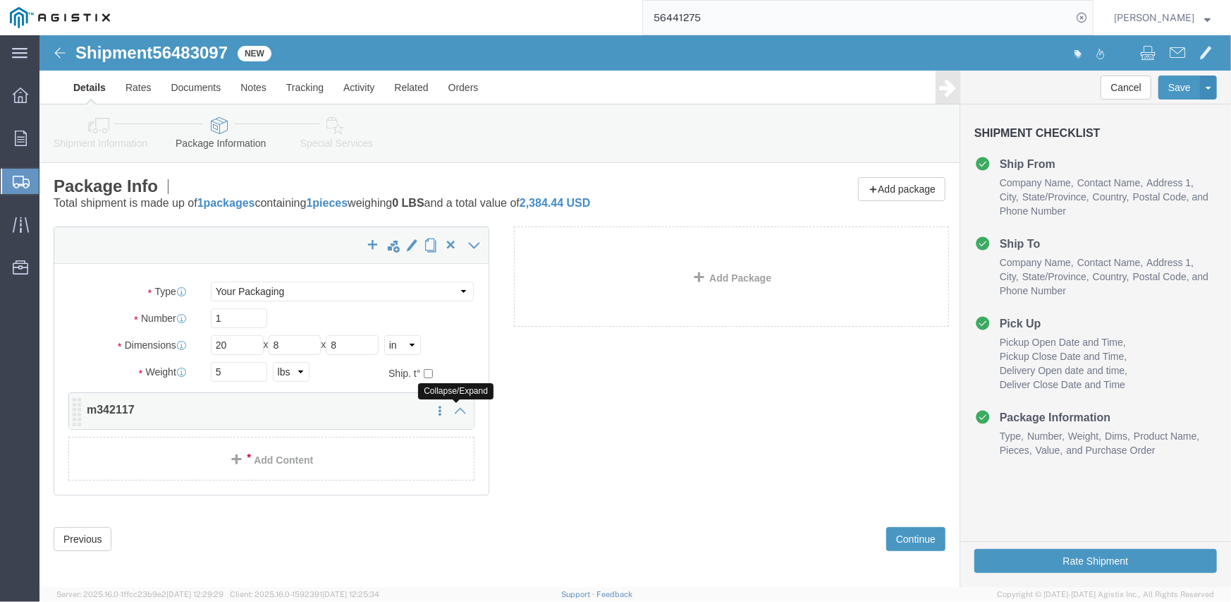
click icon
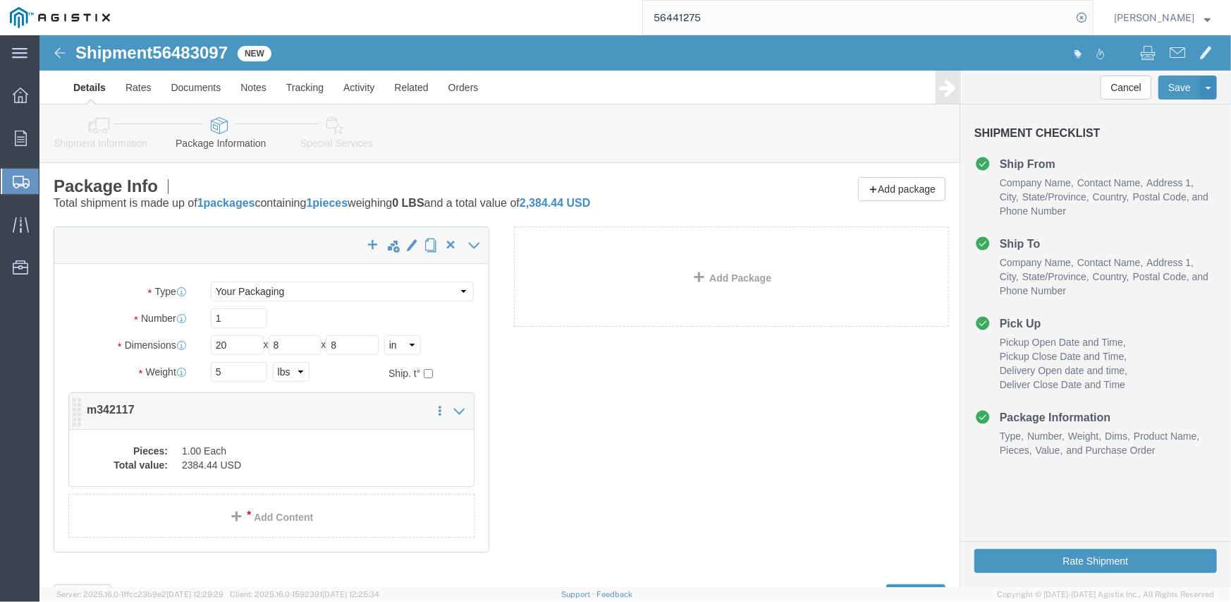
click icon
click p "m342117"
click div "x Package Type Select Bulk Bundle(s) Cardboard Box(es) Carton(s) Crate(s) Drum(…"
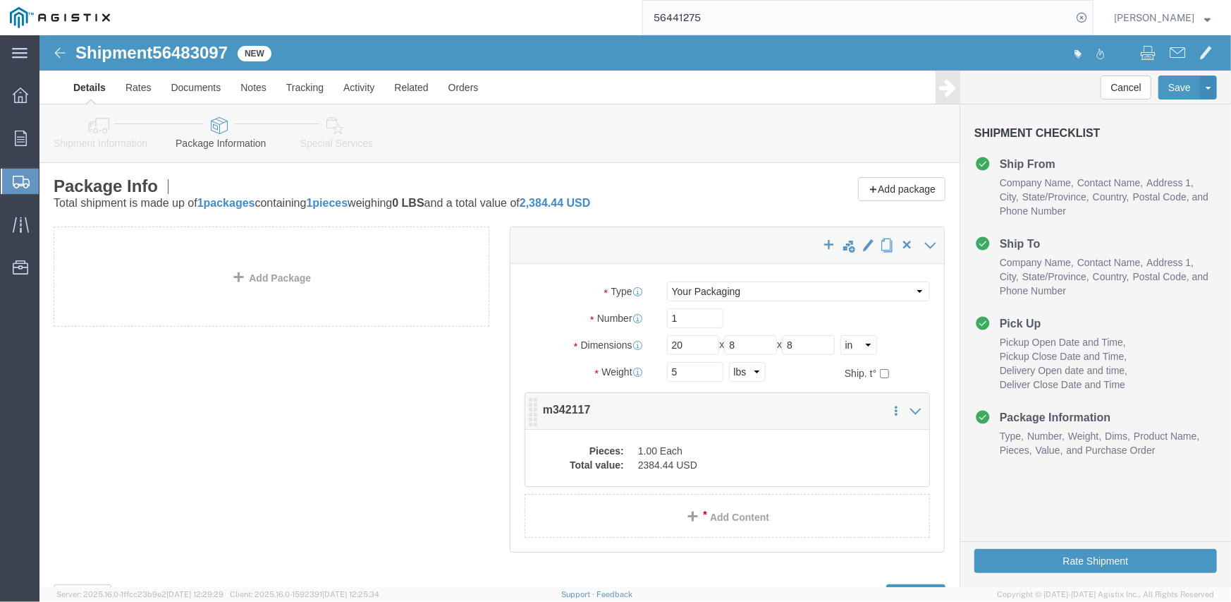
click div "Pieces: 1.00 Each Total value: 2384.44 USD"
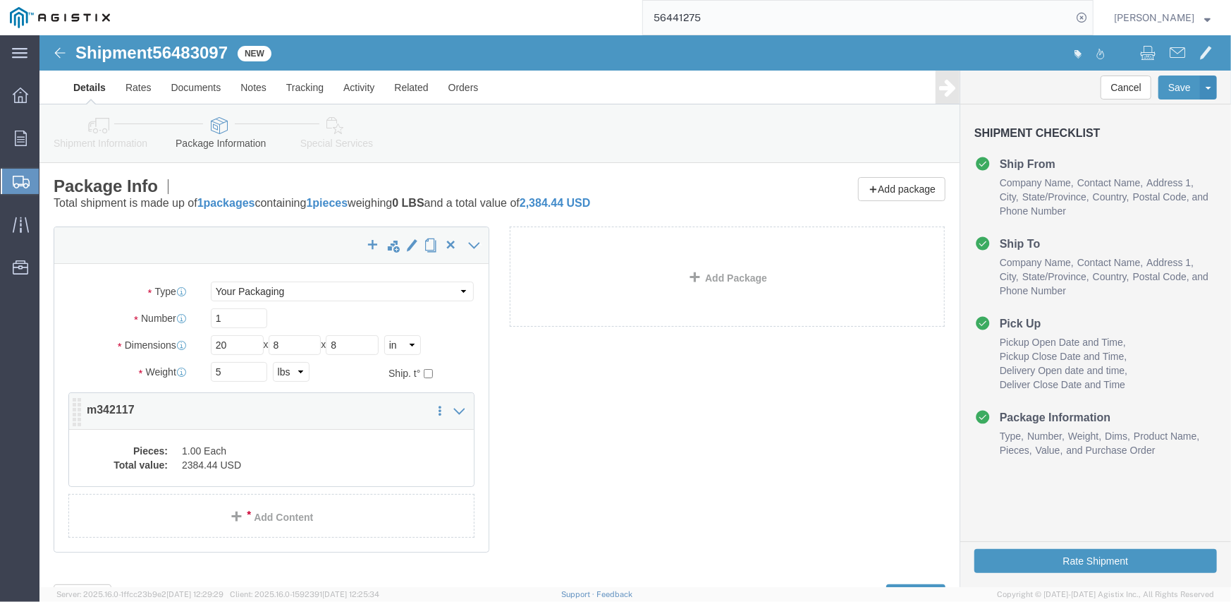
click dd "2384.44 USD"
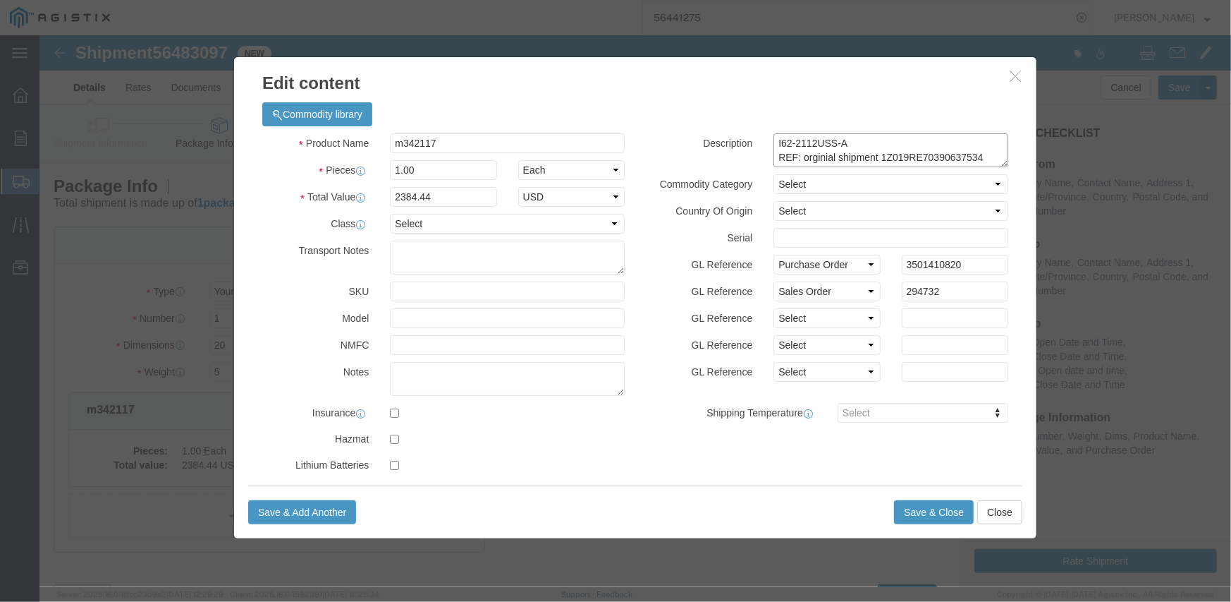
drag, startPoint x: 938, startPoint y: 123, endPoint x: 722, endPoint y: 123, distance: 215.8
click textarea "I62-2112USS-A REF: orginial shipment 1Z019RE70390637534"
click textarea
paste textarea "REF: orginial shipment 1Z019RE70390637534"
type textarea "REF: original shipment 1Z019RE70390637534"
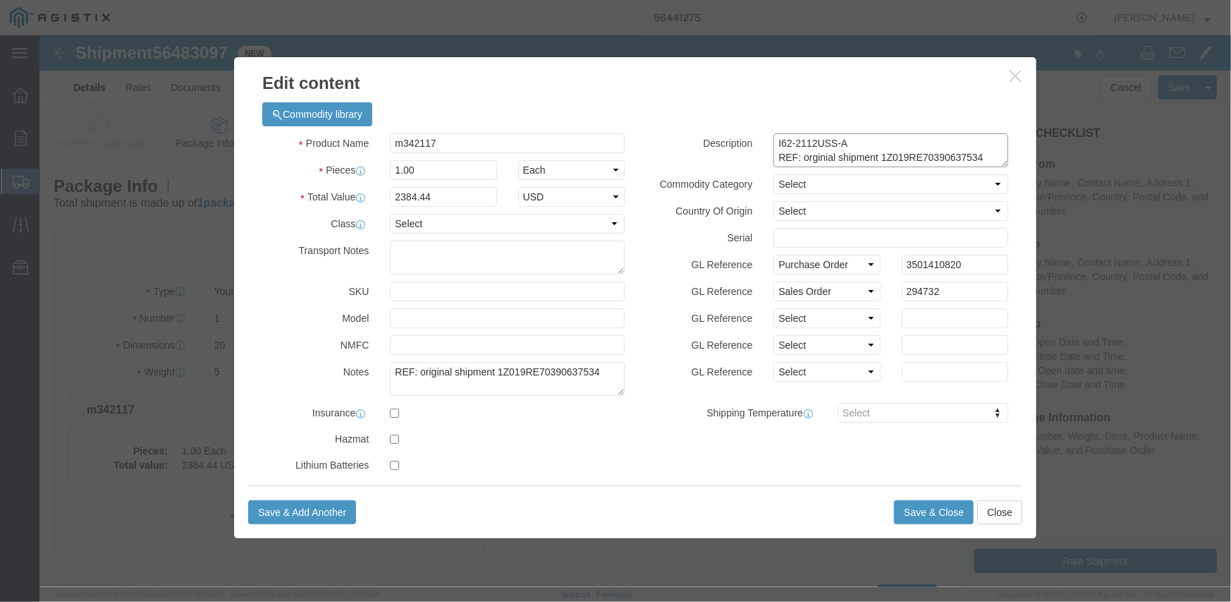
drag, startPoint x: 939, startPoint y: 122, endPoint x: 714, endPoint y: 122, distance: 225.0
click div "I62-2112USS-A REF: orginial shipment 1Z019RE70390637534"
type textarea "I62-2112USS-A"
click textarea "REF: original shipment 1Z019RE70390637534"
type textarea "REF: original shipment 1Z019RE70390637534. Package was sent back to shipper."
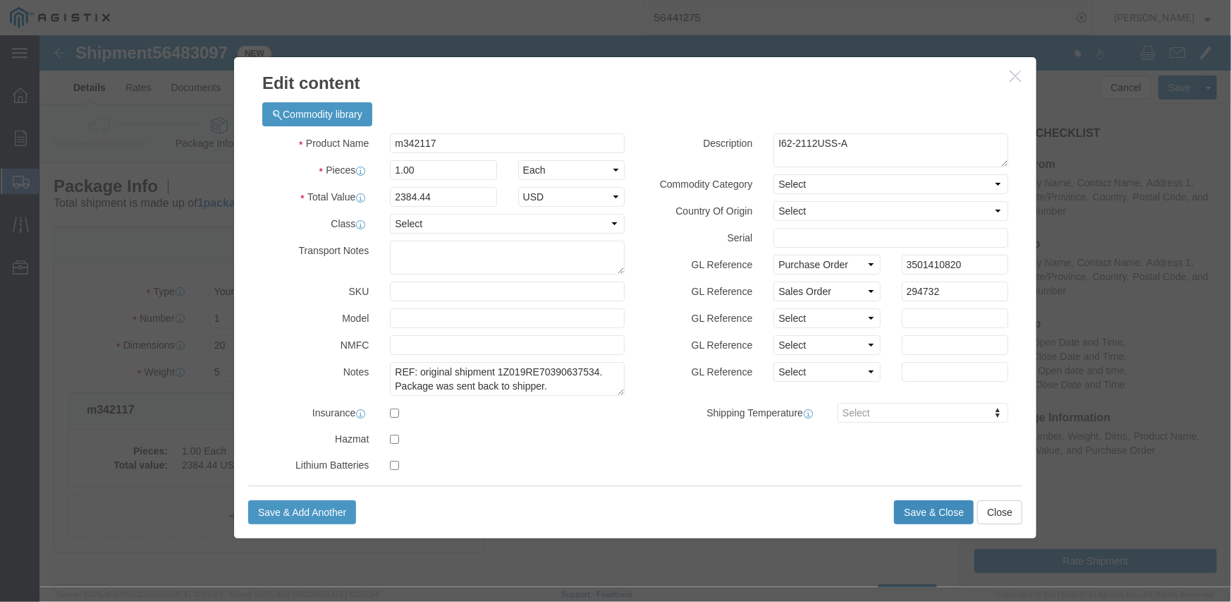
click button "Save & Close"
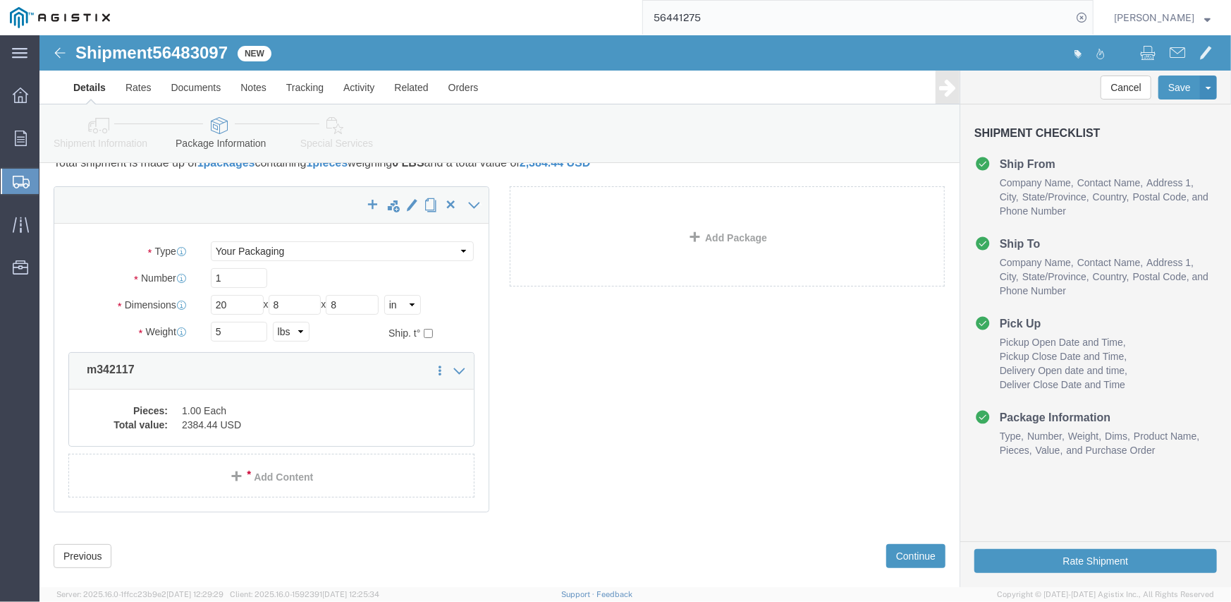
scroll to position [63, 0]
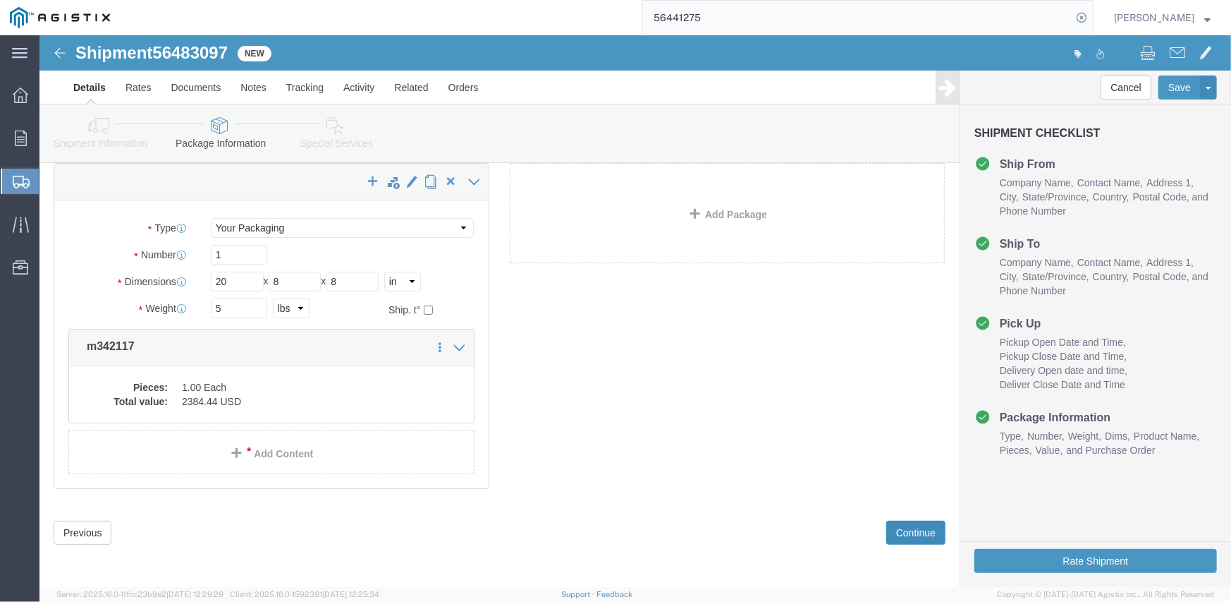
click button "Continue"
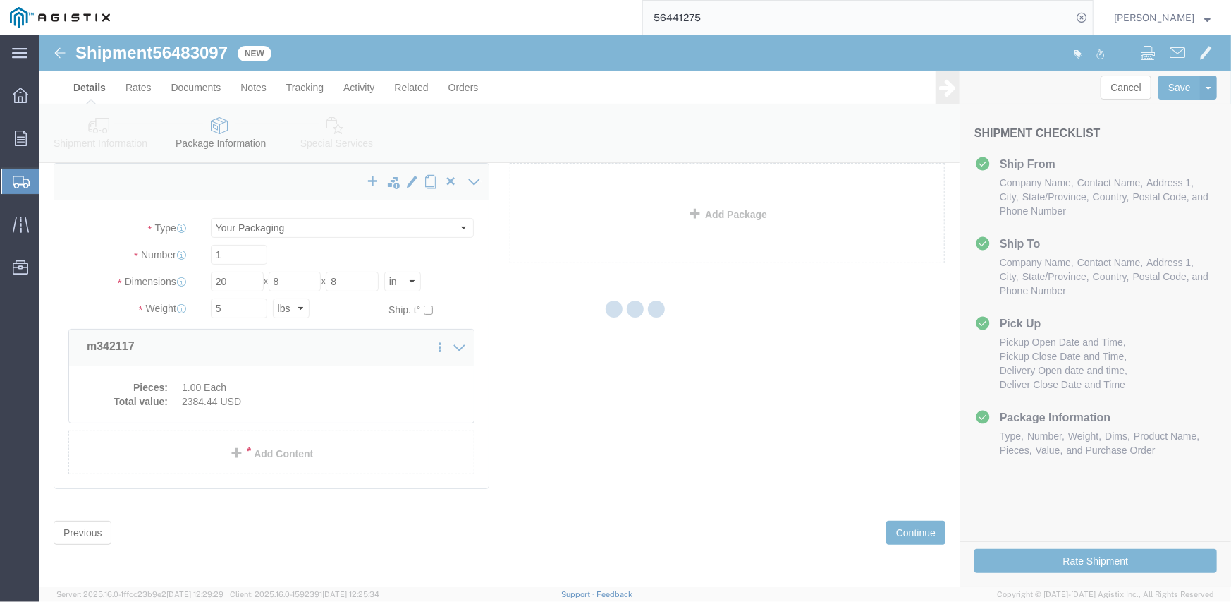
select select
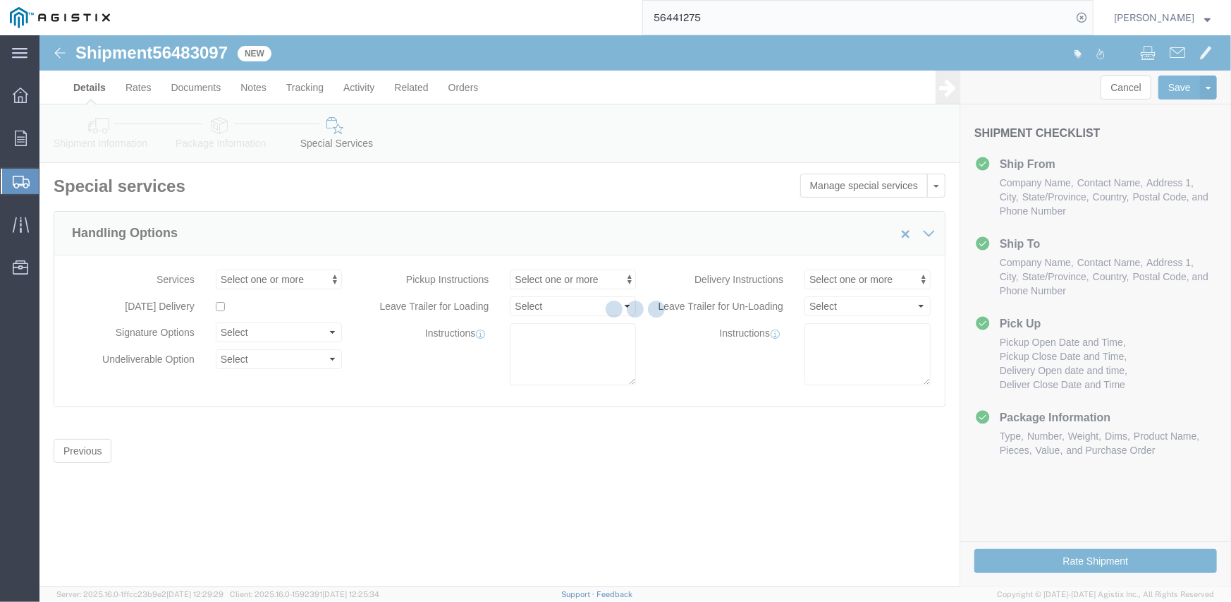
scroll to position [0, 0]
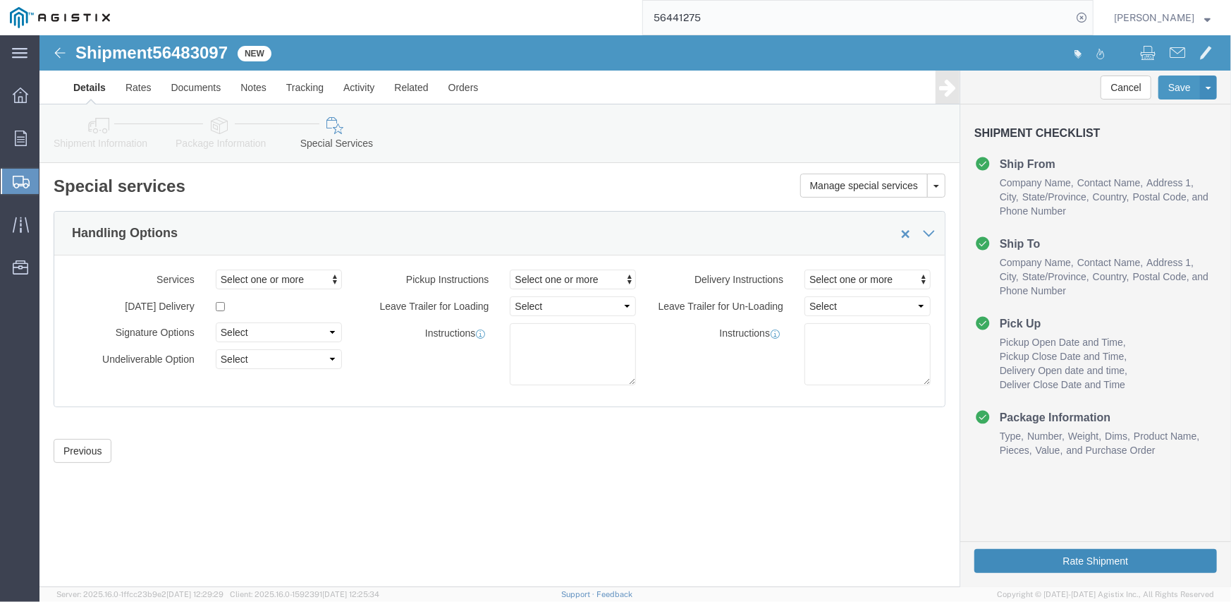
click button "Rate Shipment"
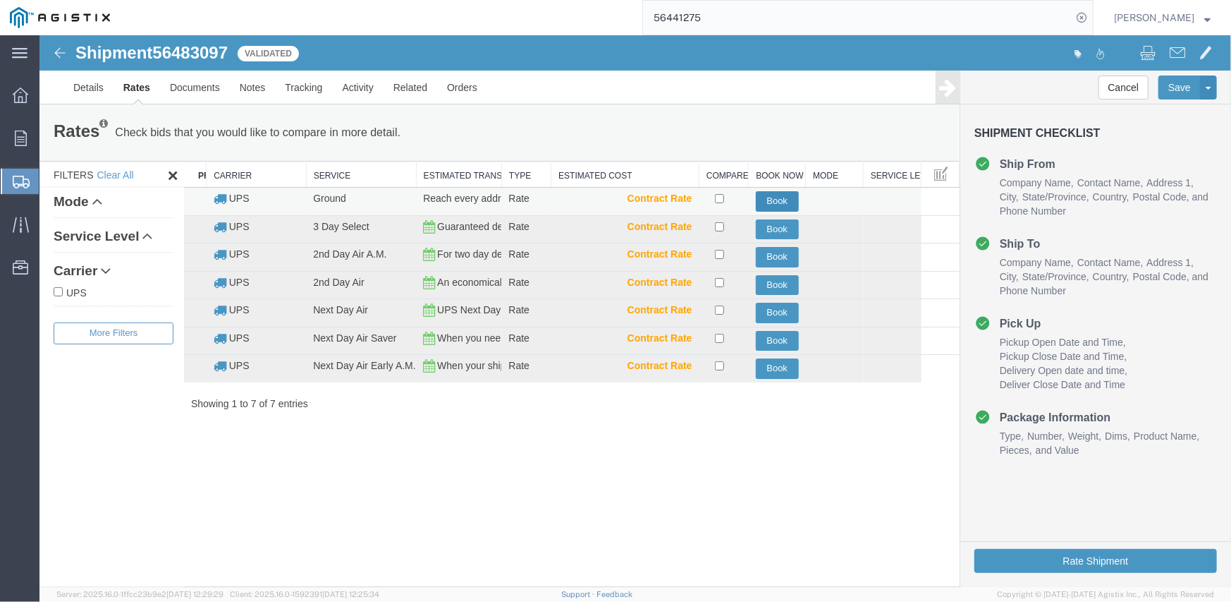
click at [781, 197] on button "Book" at bounding box center [776, 200] width 43 height 20
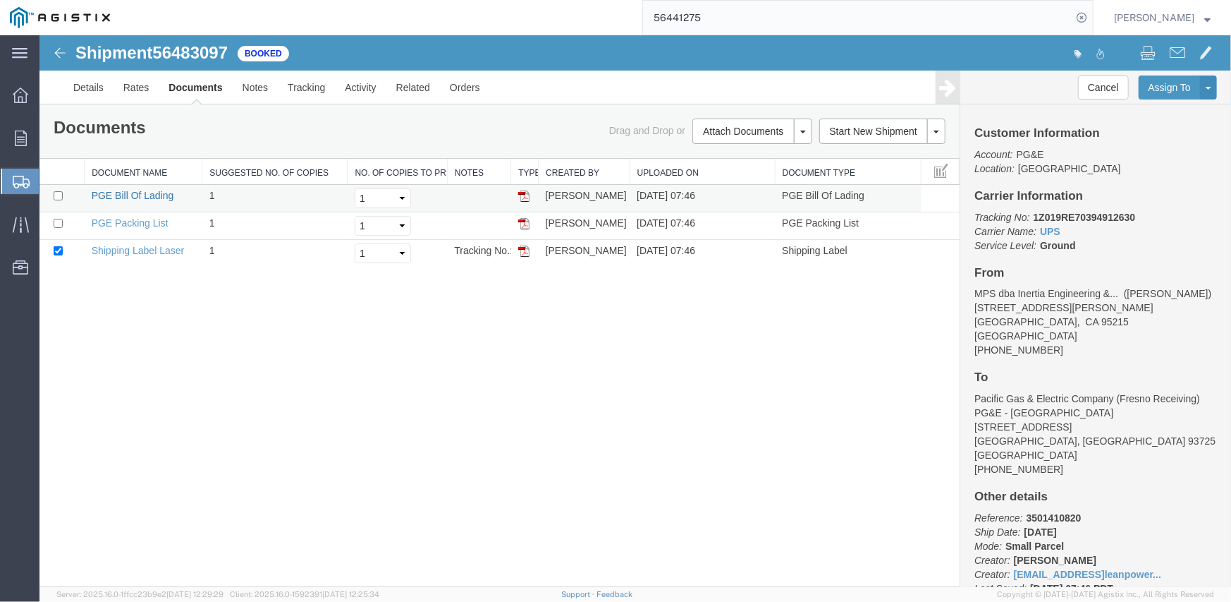
click at [159, 191] on link "PGE Bill Of Lading" at bounding box center [132, 194] width 83 height 11
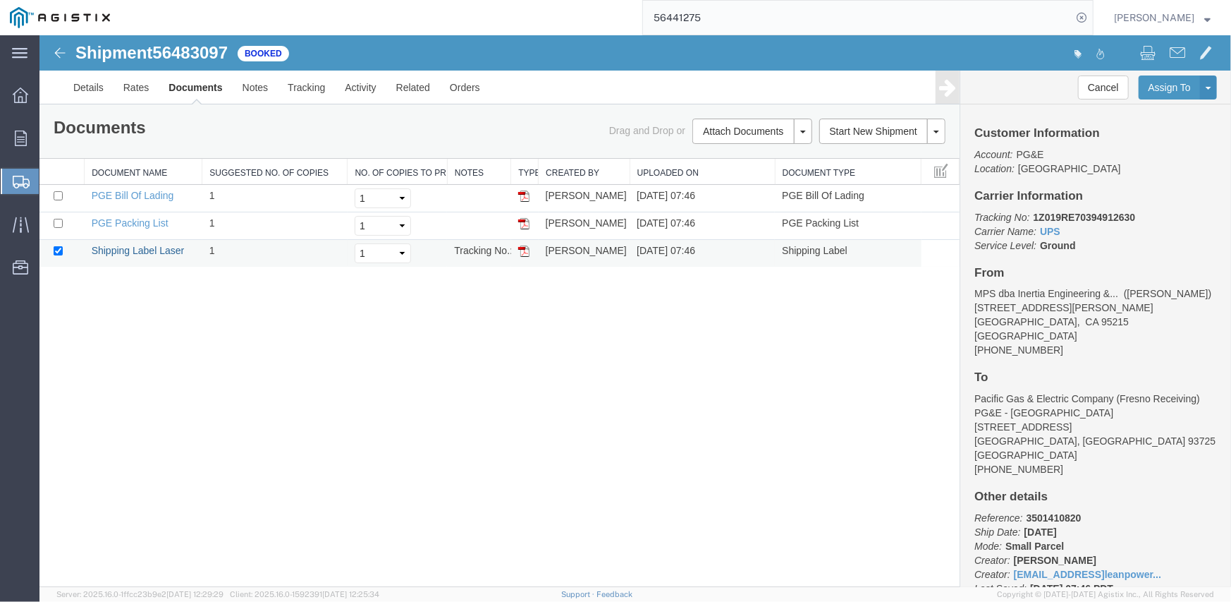
drag, startPoint x: 139, startPoint y: 248, endPoint x: 571, endPoint y: 259, distance: 431.7
click at [139, 248] on link "Shipping Label Laser" at bounding box center [137, 249] width 93 height 11
drag, startPoint x: 159, startPoint y: 219, endPoint x: 894, endPoint y: 322, distance: 742.9
click at [159, 219] on link "PGE Packing List" at bounding box center [129, 222] width 77 height 11
